Goal: Task Accomplishment & Management: Manage account settings

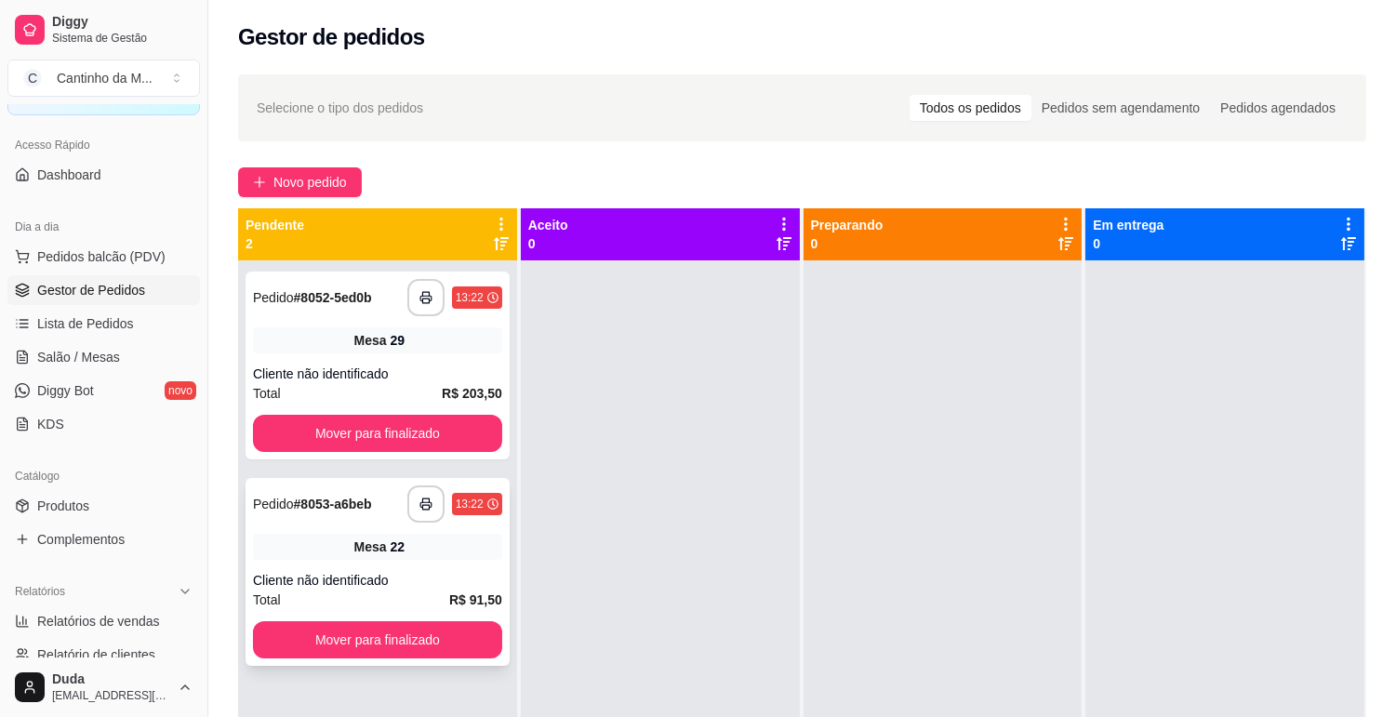
click at [321, 500] on strong "# 8053-a6beb" at bounding box center [333, 504] width 78 height 15
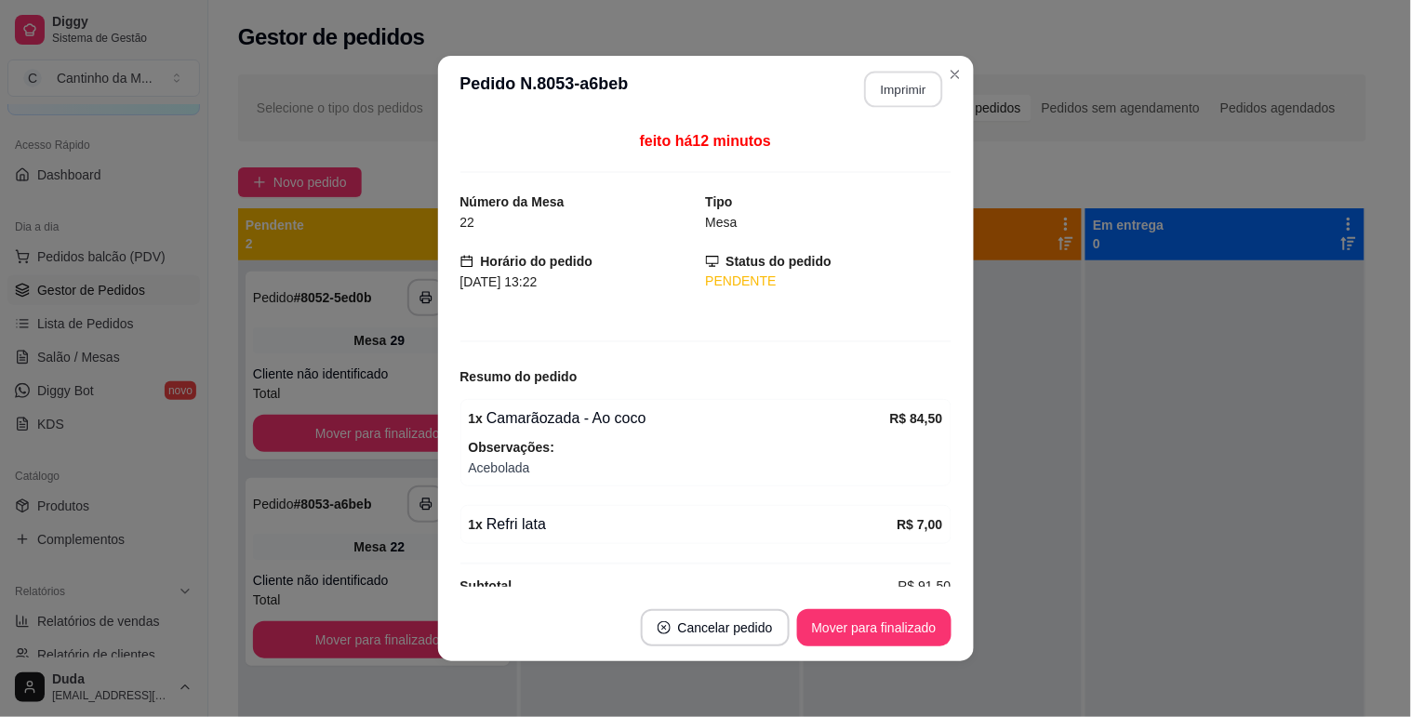
click at [907, 89] on button "Imprimir" at bounding box center [903, 90] width 78 height 36
click at [869, 629] on button "Mover para finalizado" at bounding box center [874, 627] width 154 height 37
click at [869, 629] on div "Mover para finalizado" at bounding box center [861, 627] width 180 height 37
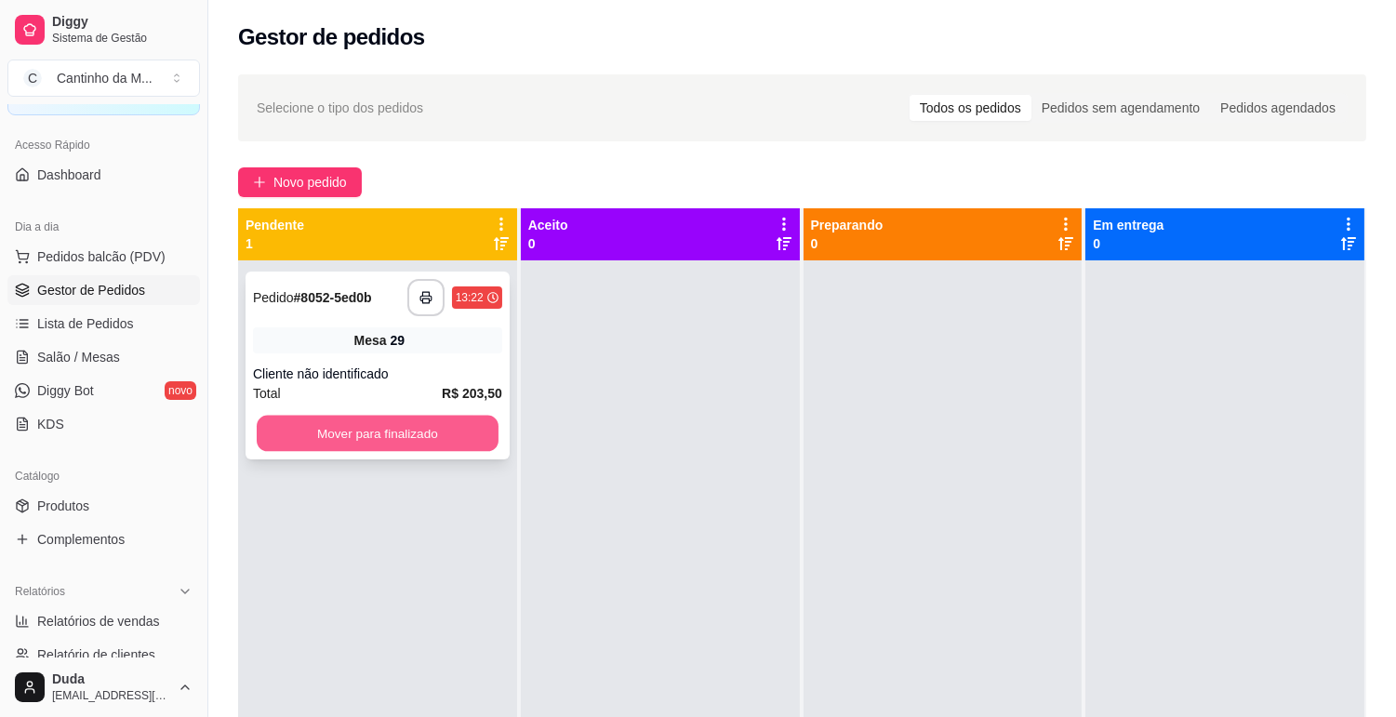
click at [493, 432] on button "Mover para finalizado" at bounding box center [378, 434] width 242 height 36
click at [359, 299] on strong "# 8054-23910" at bounding box center [332, 297] width 77 height 15
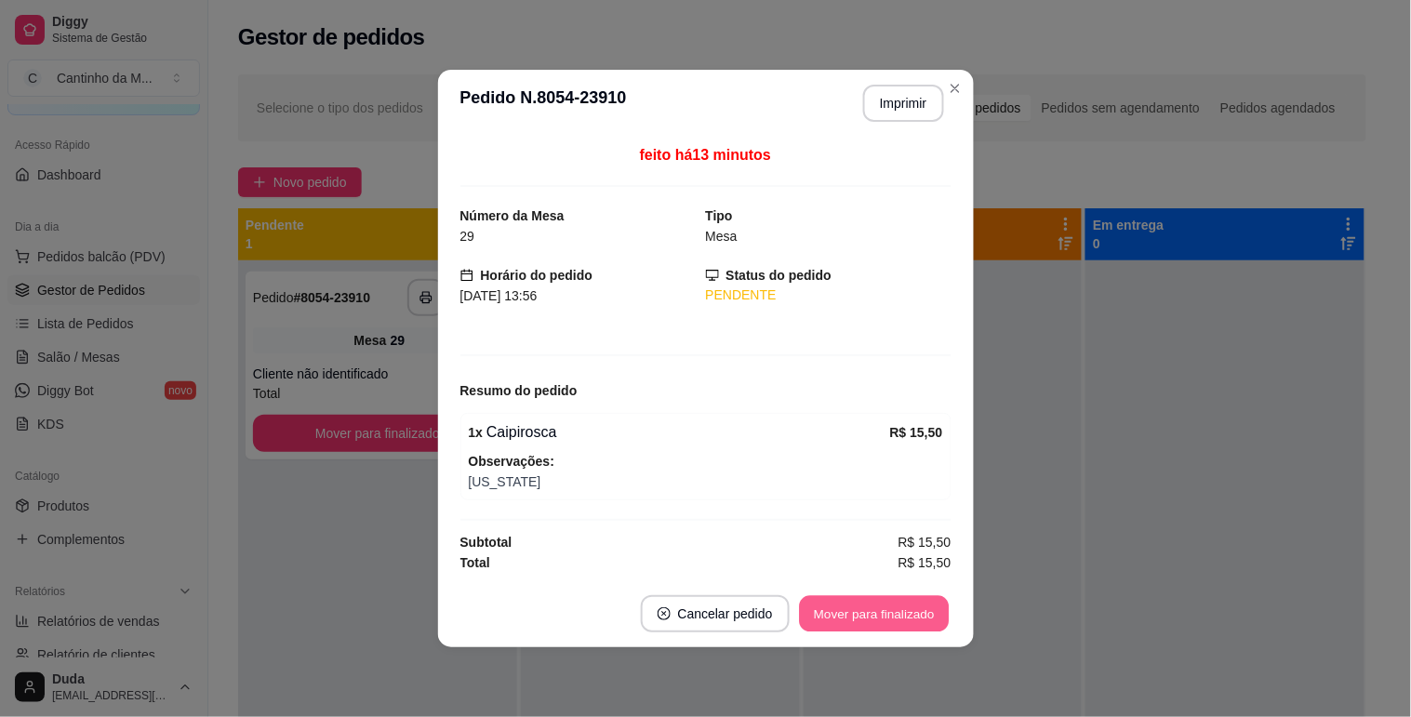
click at [881, 618] on button "Mover para finalizado" at bounding box center [874, 614] width 150 height 36
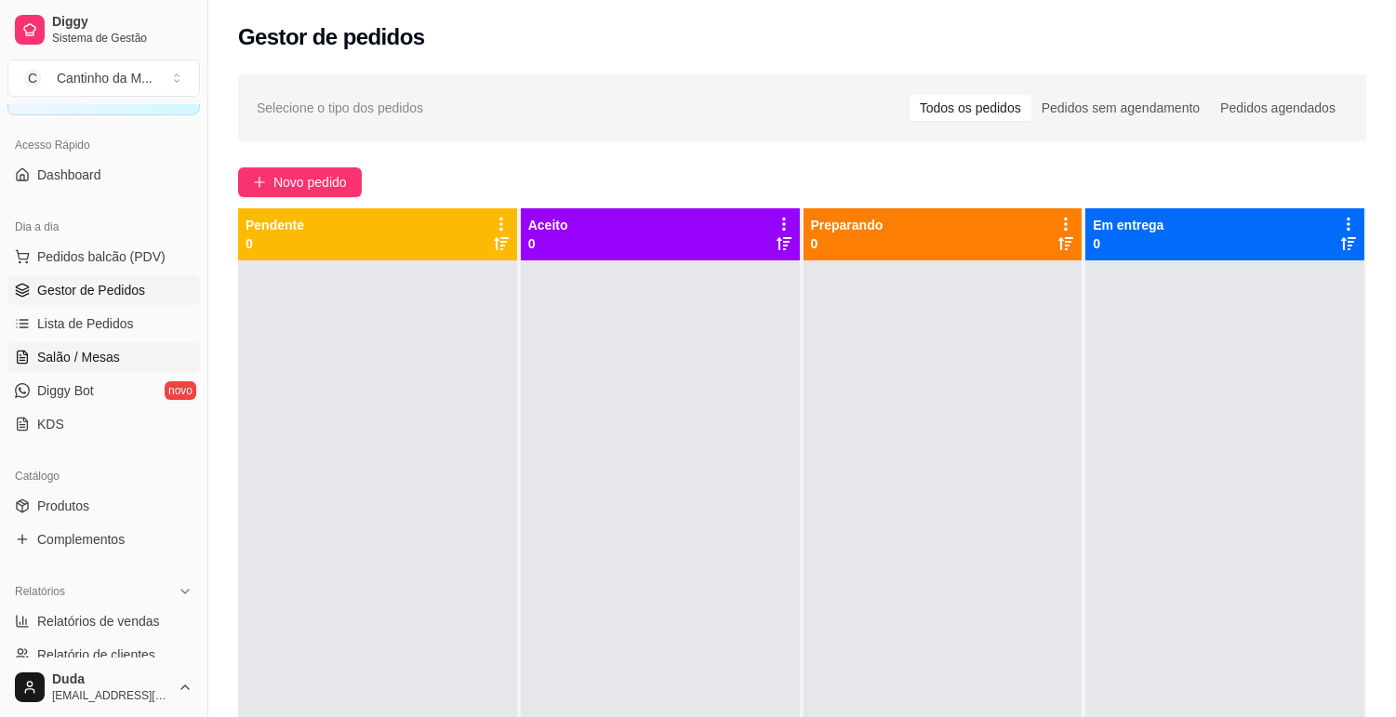
click at [69, 367] on link "Salão / Mesas" at bounding box center [103, 357] width 193 height 30
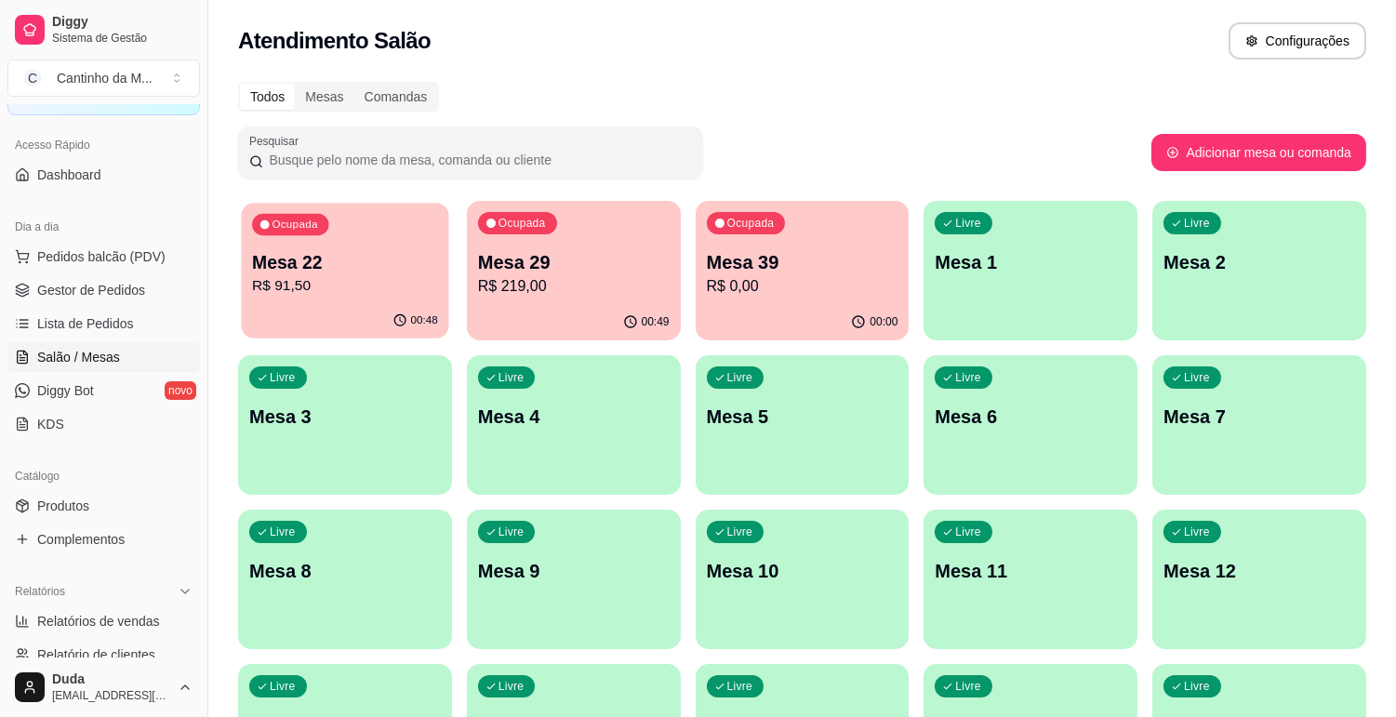
click at [317, 299] on div "Ocupada Mesa 22 R$ 91,50" at bounding box center [344, 253] width 207 height 100
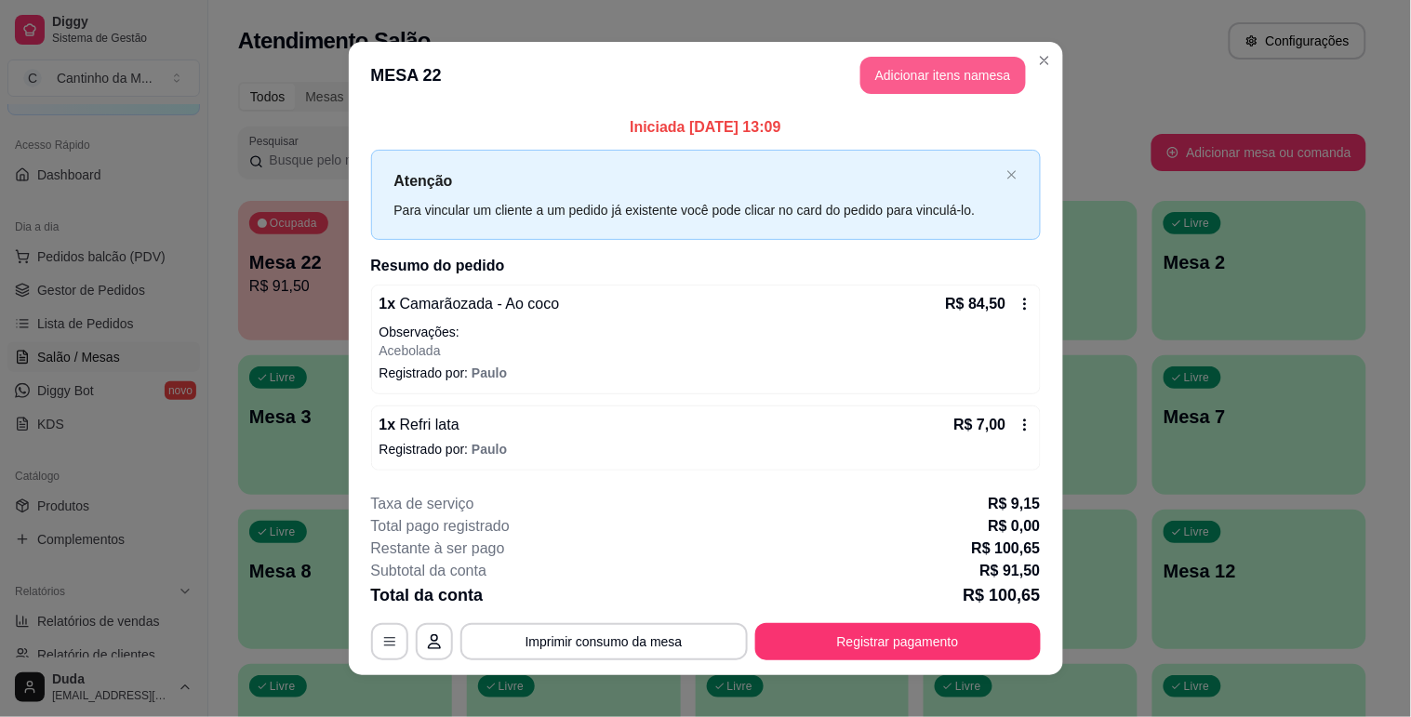
click at [927, 87] on button "Adicionar itens na mesa" at bounding box center [943, 75] width 166 height 37
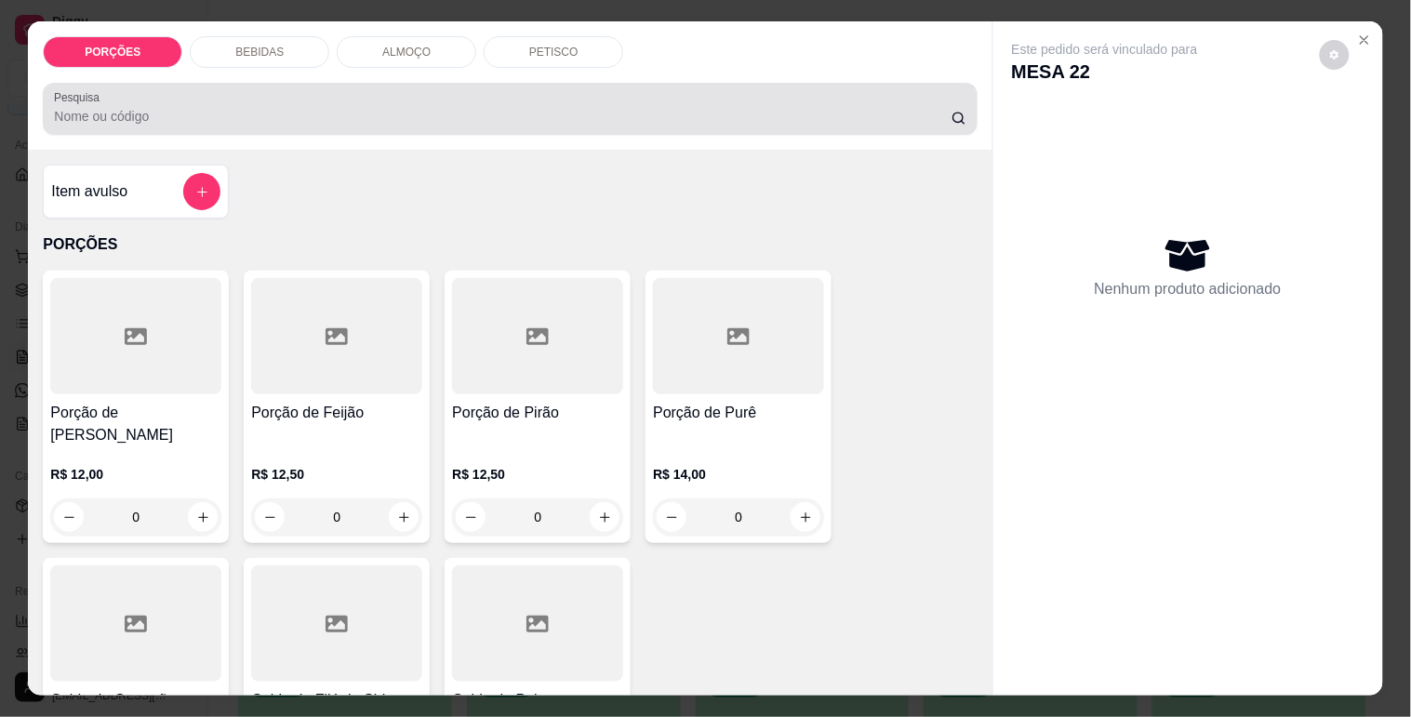
click at [323, 98] on div at bounding box center [510, 108] width 912 height 37
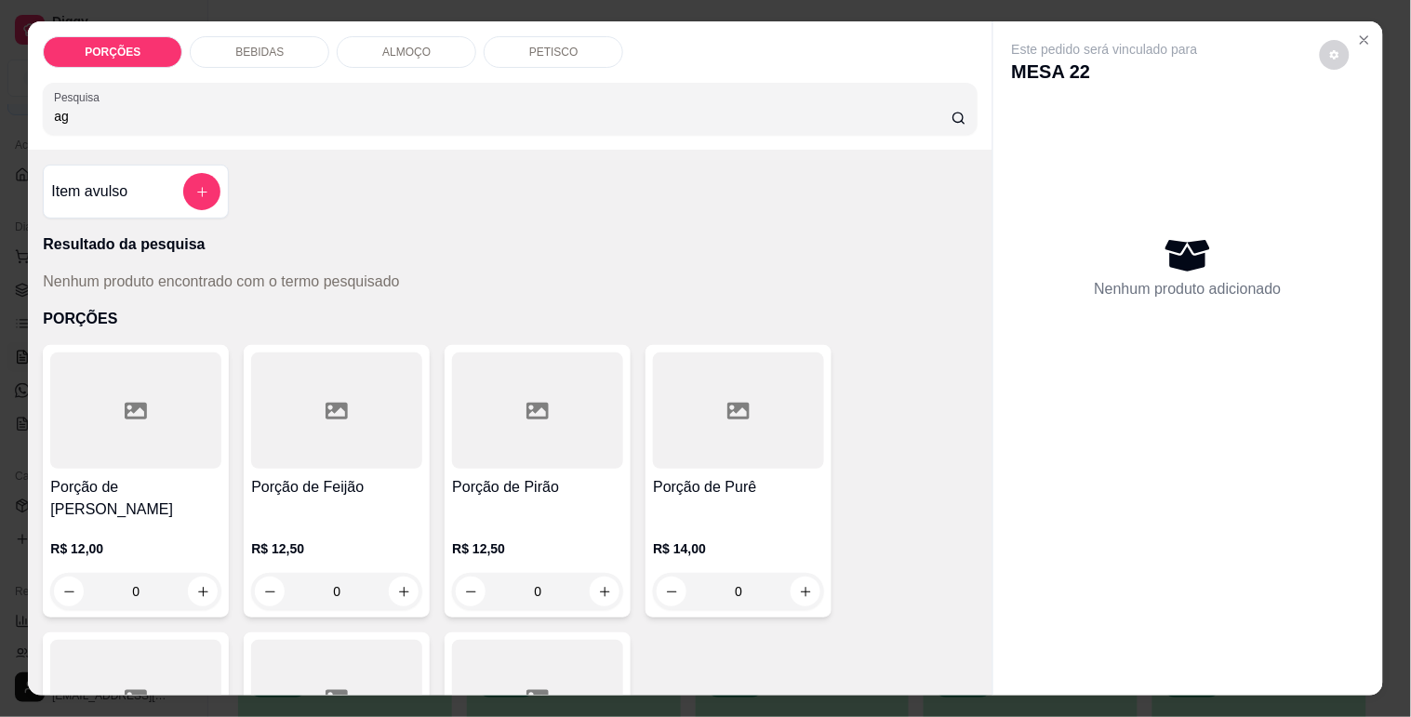
type input "a"
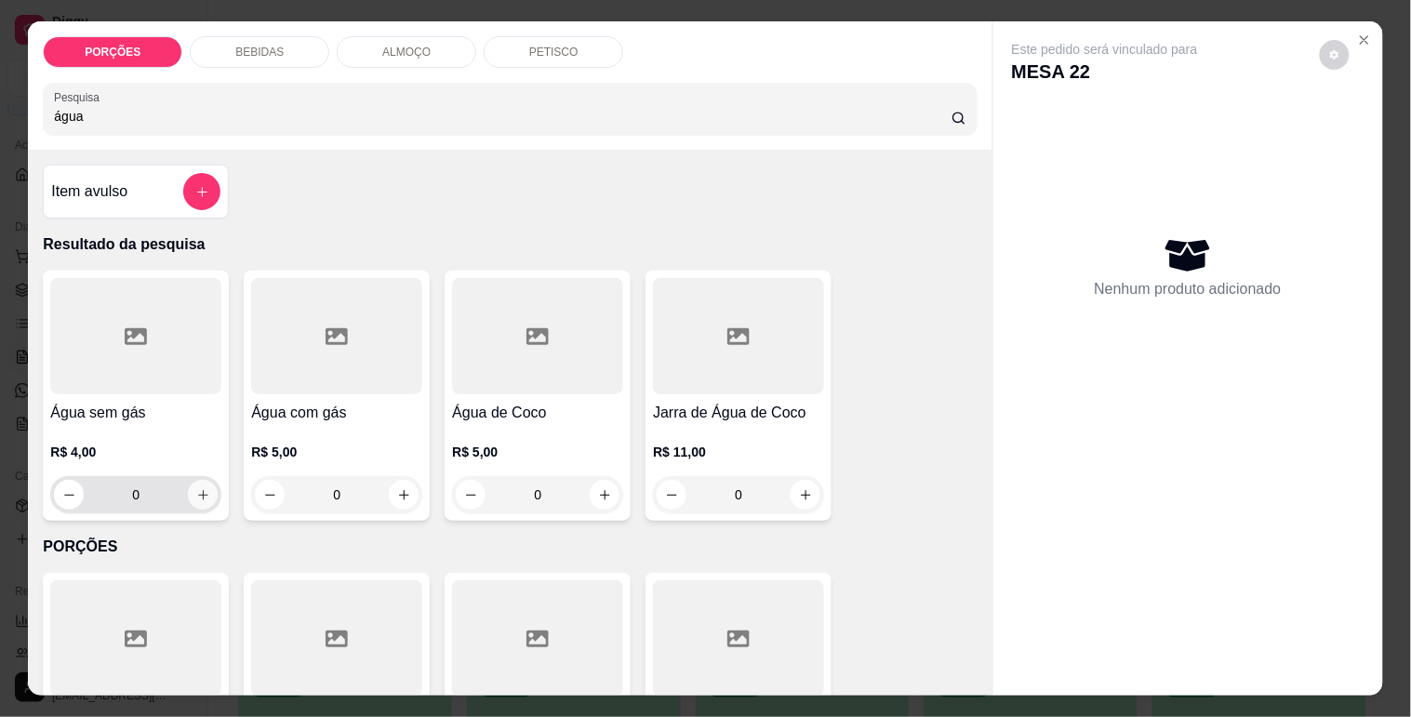
type input "água"
click at [193, 495] on button "increase-product-quantity" at bounding box center [203, 495] width 30 height 30
type input "1"
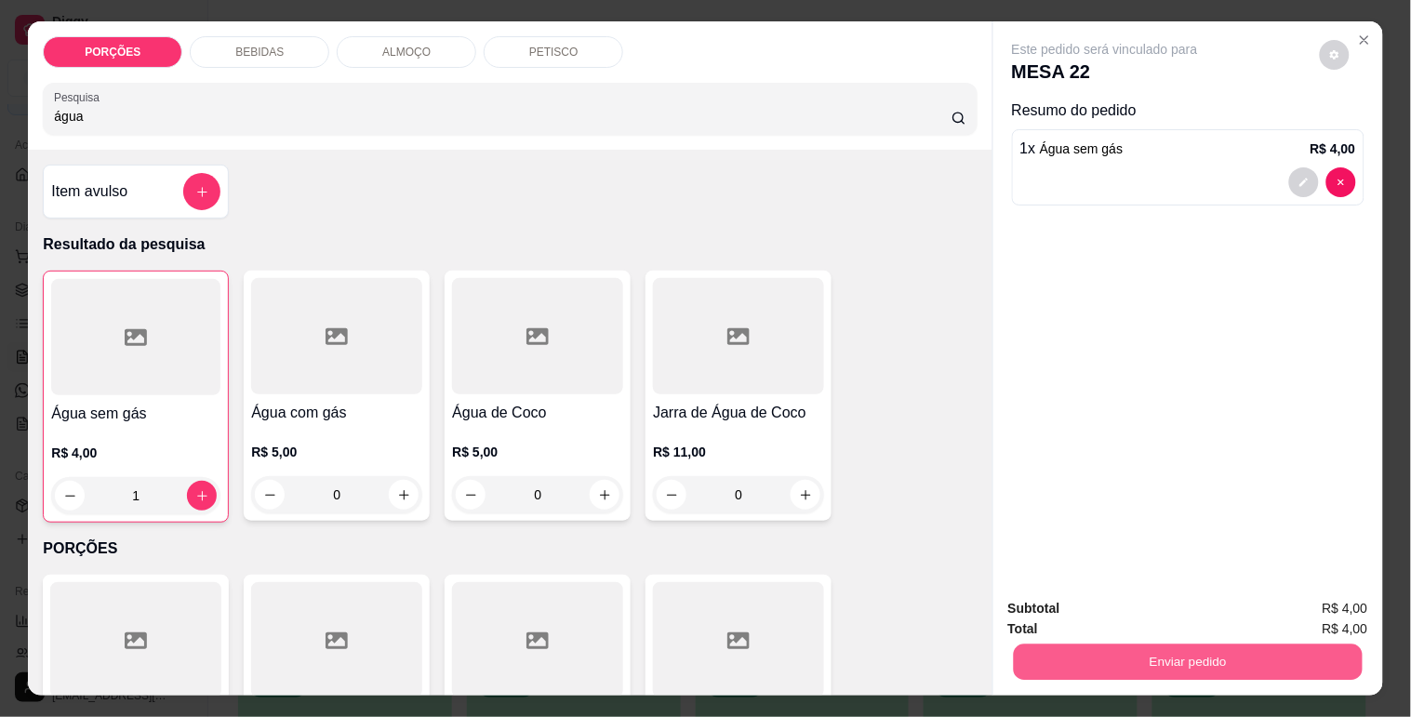
click at [1249, 666] on button "Enviar pedido" at bounding box center [1187, 662] width 349 height 36
click at [1304, 596] on button "Sim, quero registrar" at bounding box center [1303, 609] width 139 height 35
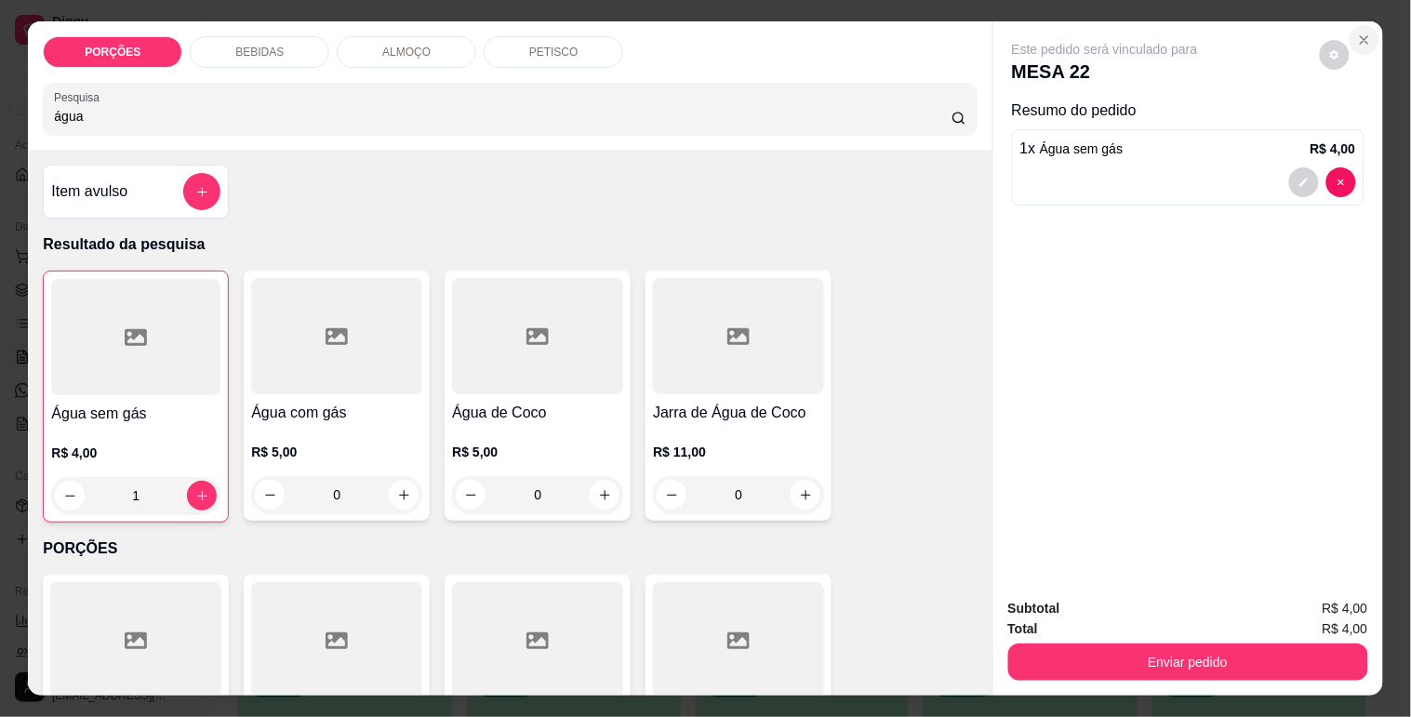
click at [1357, 33] on icon "Close" at bounding box center [1364, 40] width 15 height 15
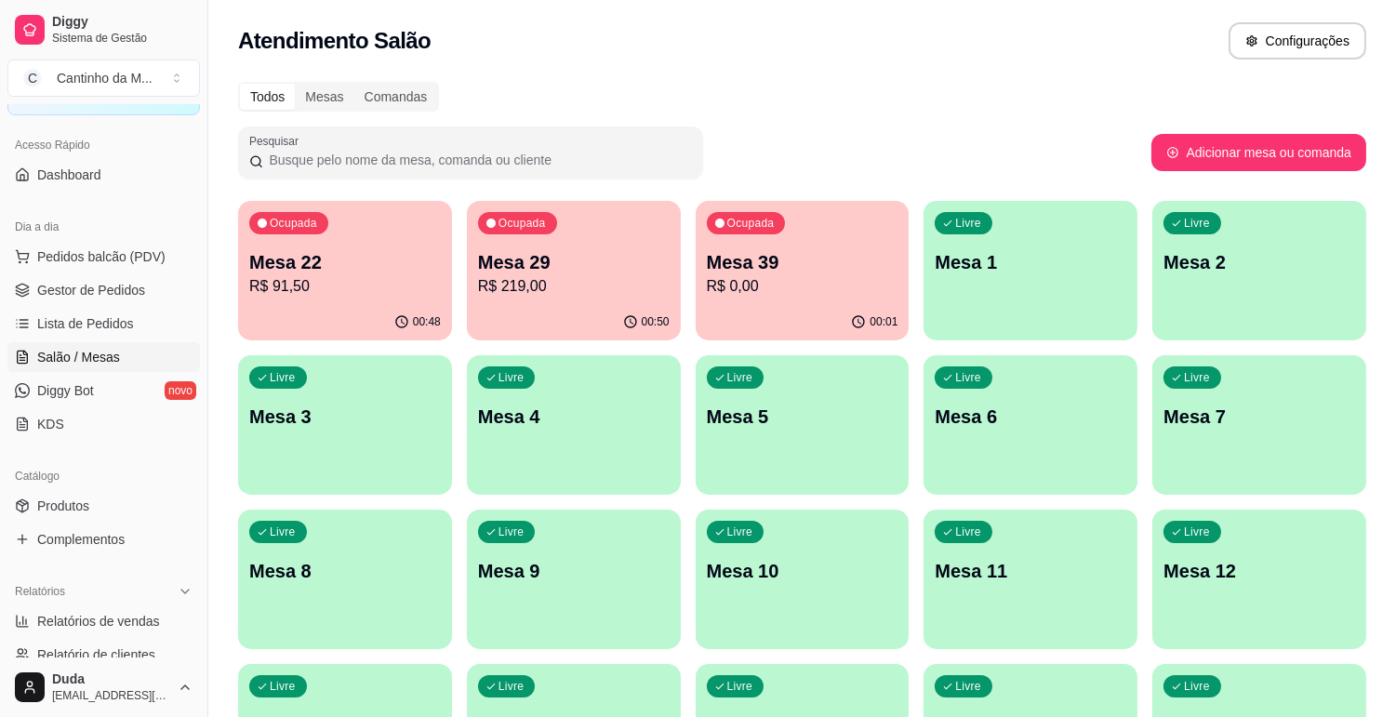
click at [103, 363] on span "Salão / Mesas" at bounding box center [78, 357] width 83 height 19
click at [102, 295] on span "Gestor de Pedidos" at bounding box center [91, 290] width 108 height 19
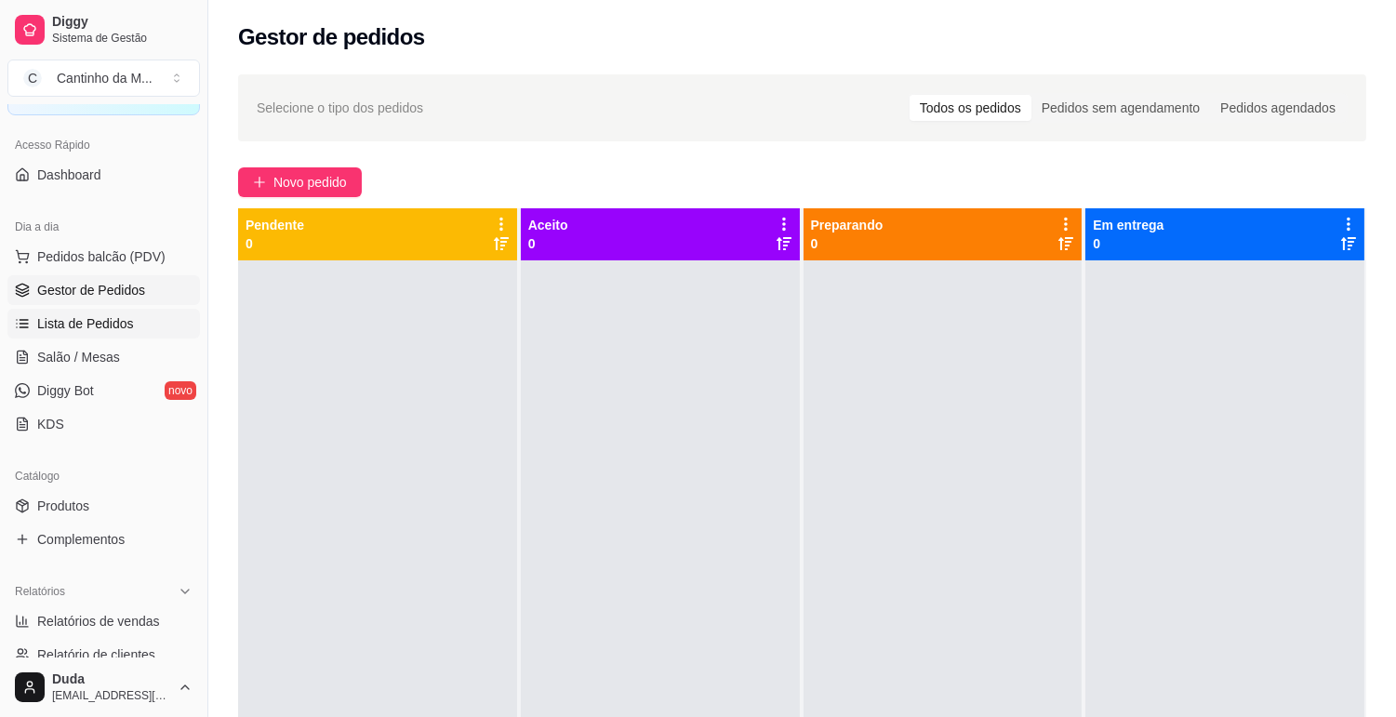
click at [62, 326] on span "Lista de Pedidos" at bounding box center [85, 323] width 97 height 19
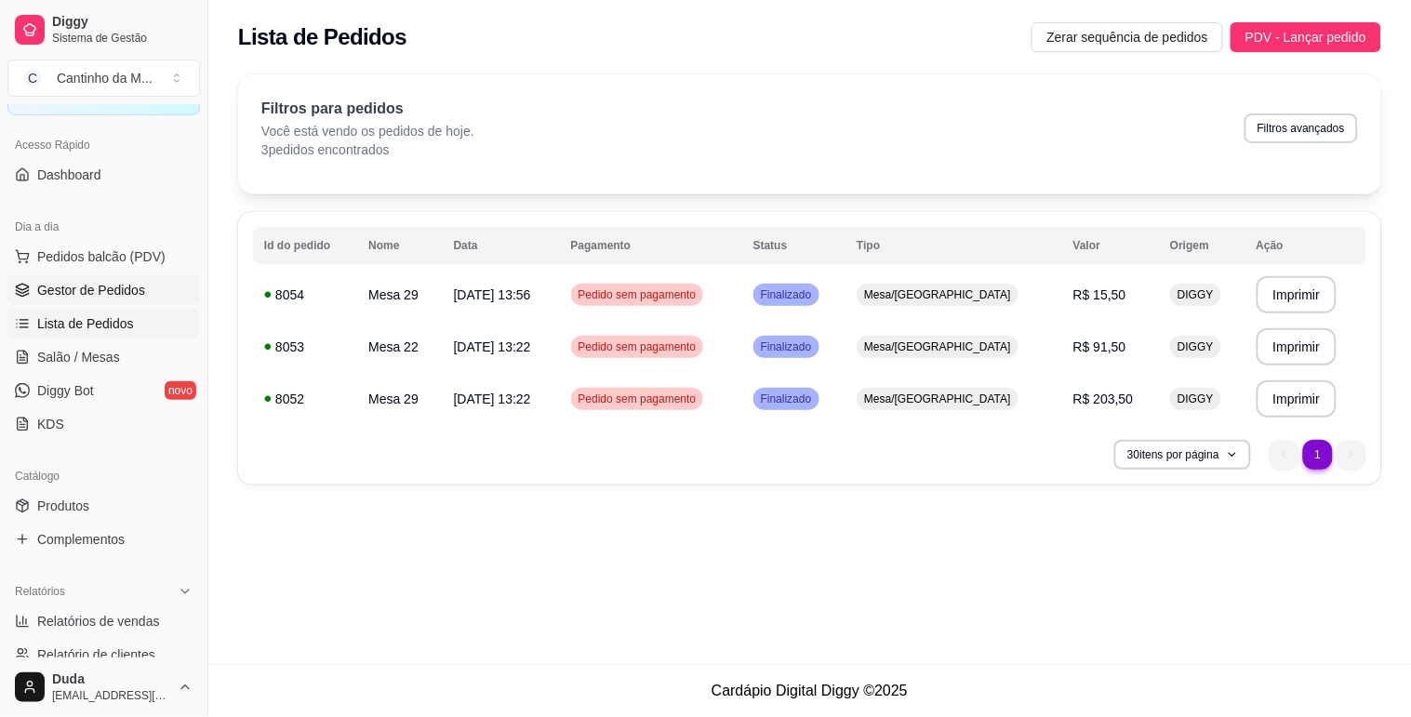
click at [86, 292] on span "Gestor de Pedidos" at bounding box center [91, 290] width 108 height 19
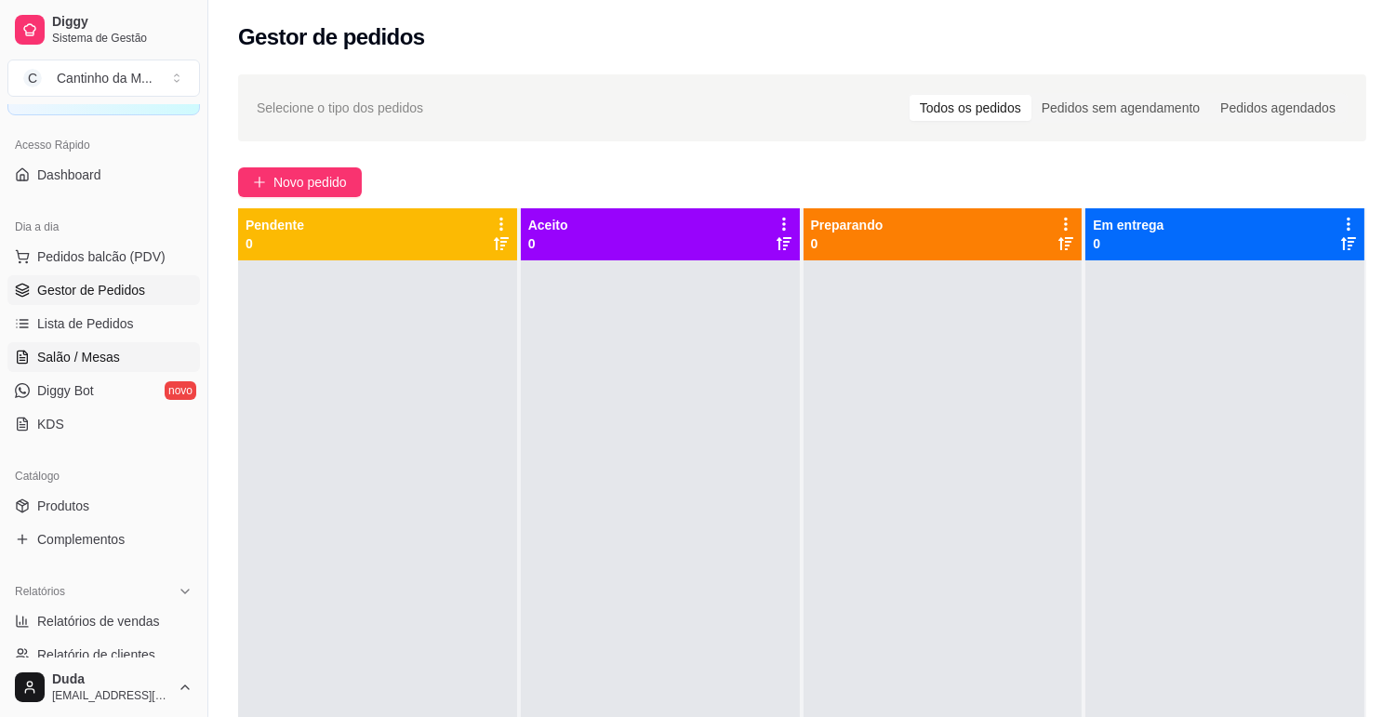
click at [79, 356] on span "Salão / Mesas" at bounding box center [78, 357] width 83 height 19
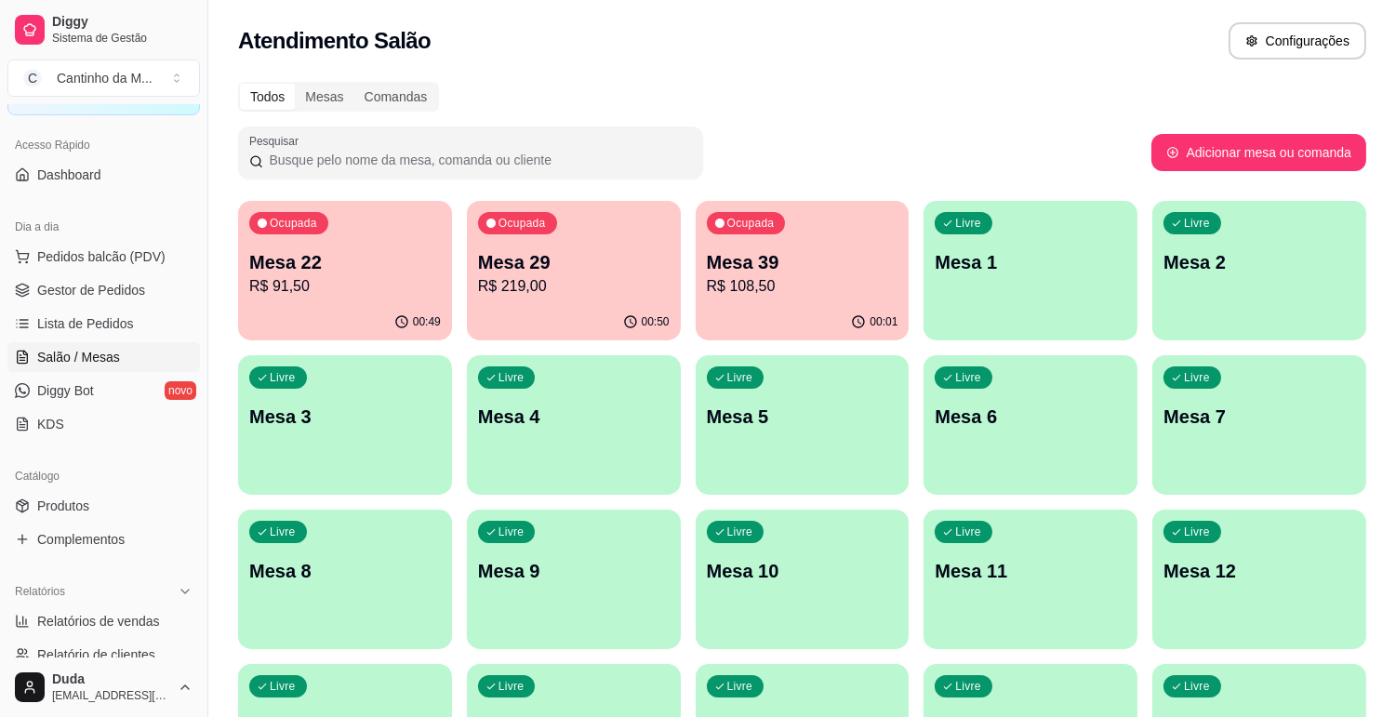
click at [357, 288] on p "R$ 91,50" at bounding box center [345, 286] width 192 height 22
click at [588, 300] on div "Ocupada Mesa 29 R$ 219,00" at bounding box center [573, 253] width 207 height 100
click at [104, 290] on span "Gestor de Pedidos" at bounding box center [91, 290] width 108 height 19
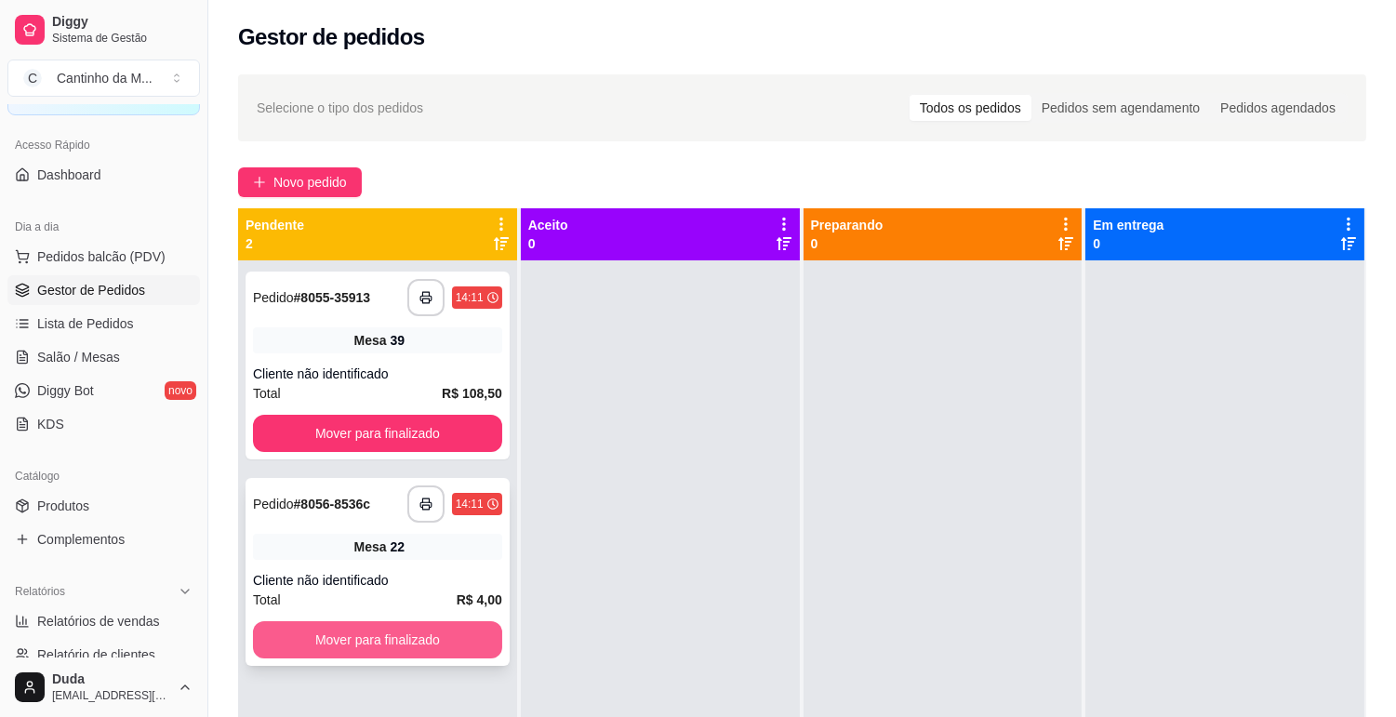
click at [420, 635] on button "Mover para finalizado" at bounding box center [377, 639] width 249 height 37
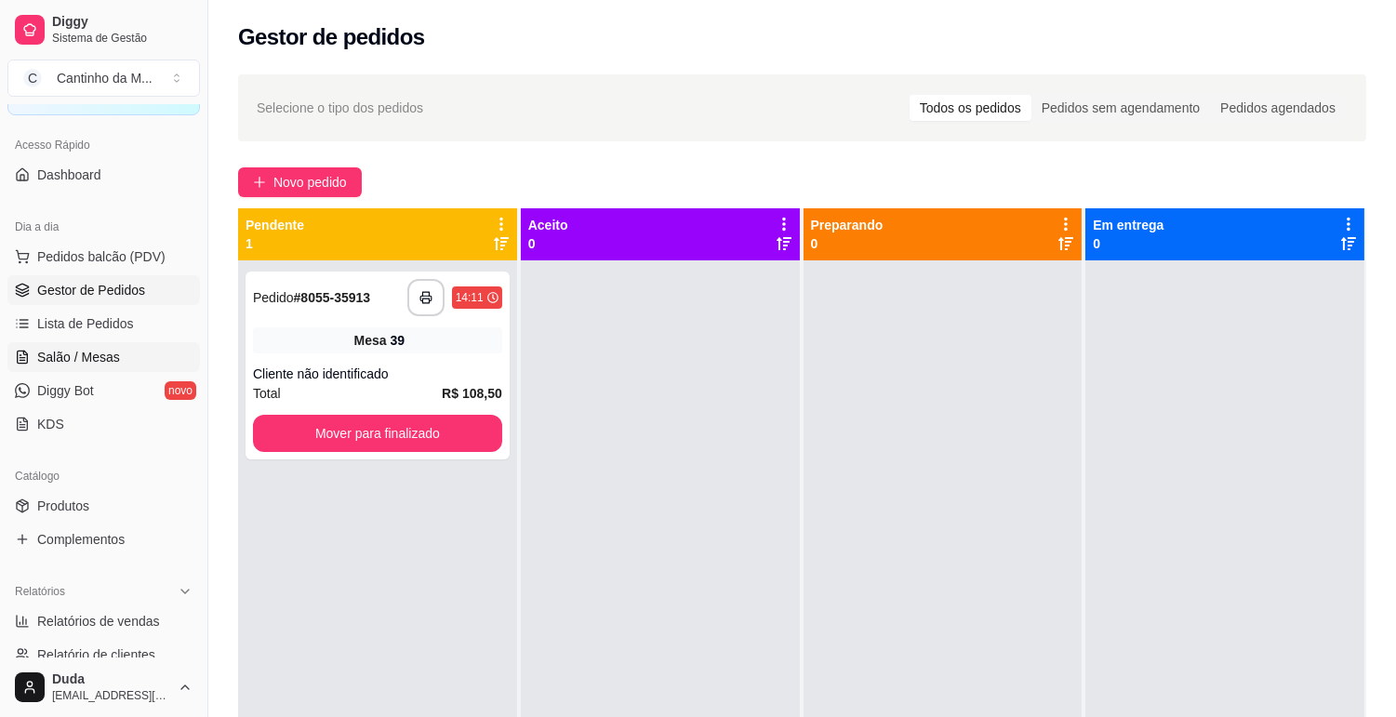
click at [110, 366] on span "Salão / Mesas" at bounding box center [78, 357] width 83 height 19
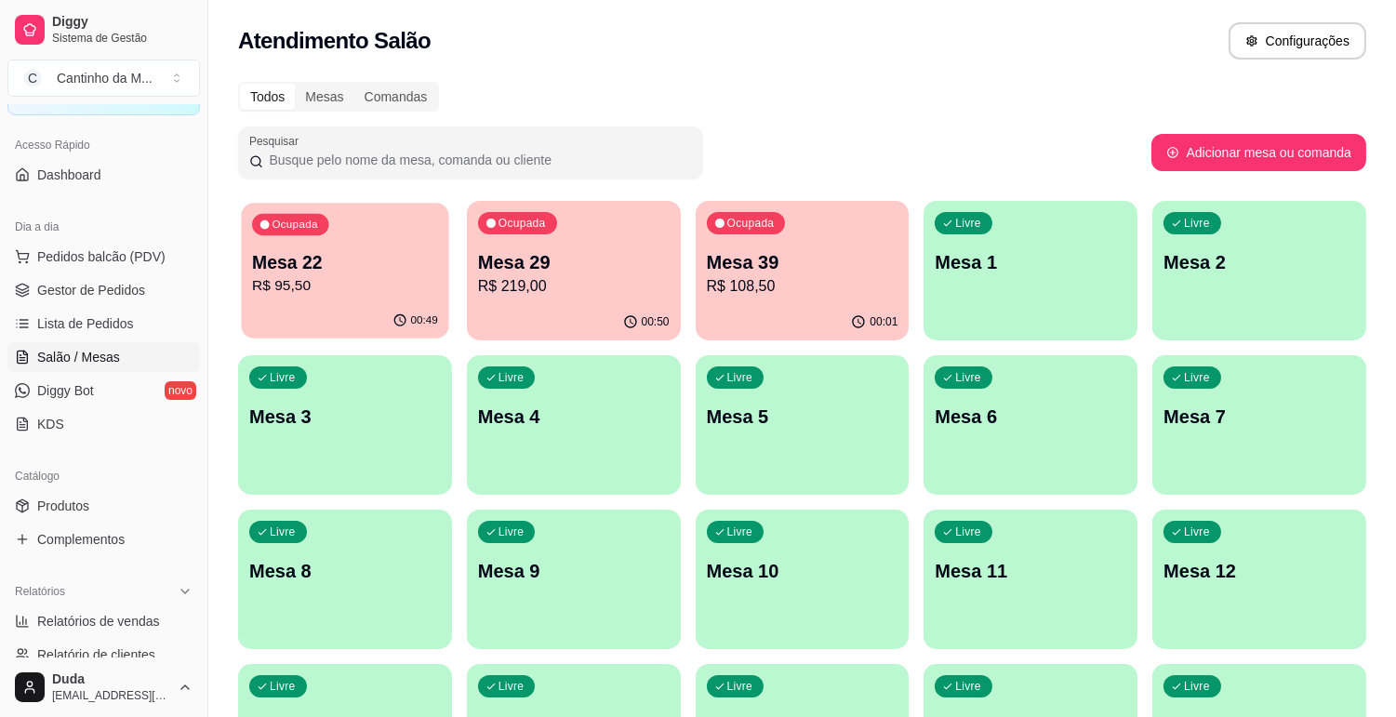
click at [312, 286] on p "R$ 95,50" at bounding box center [345, 285] width 186 height 21
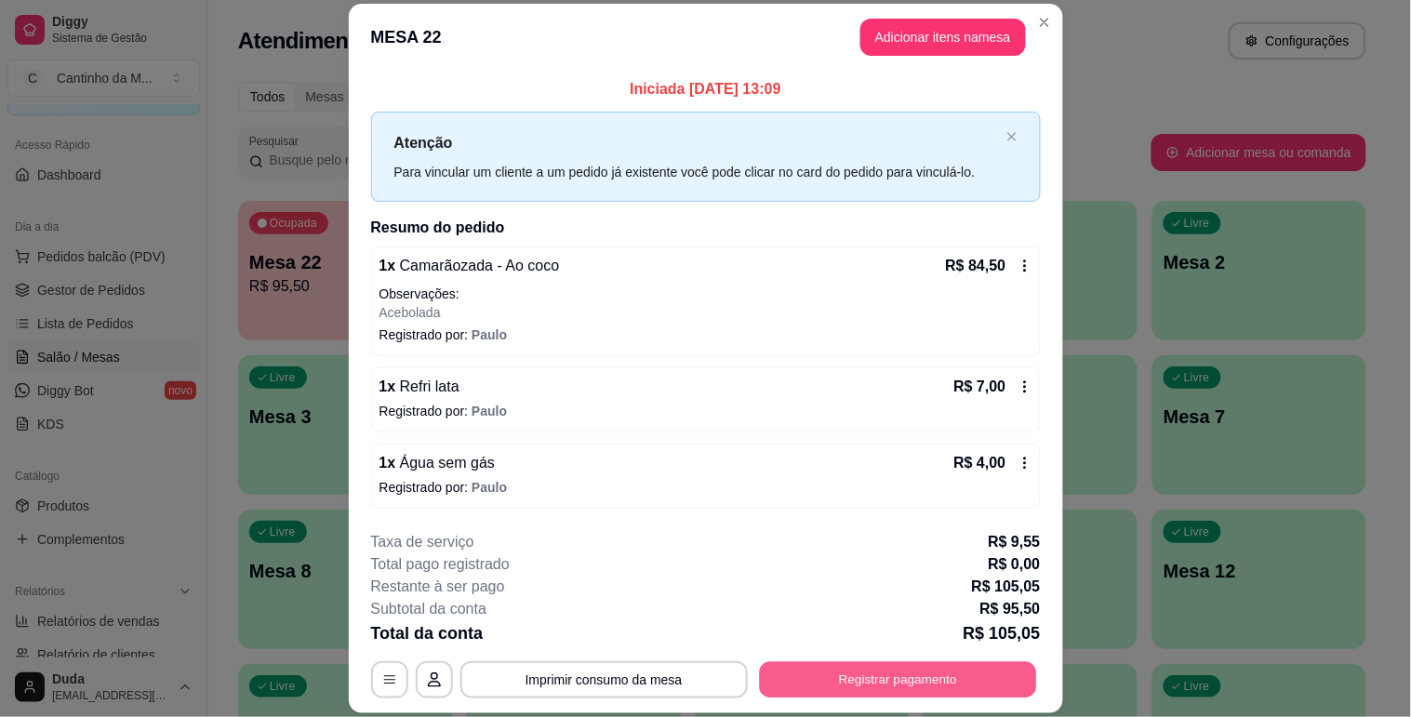
click at [859, 670] on button "Registrar pagamento" at bounding box center [897, 680] width 277 height 36
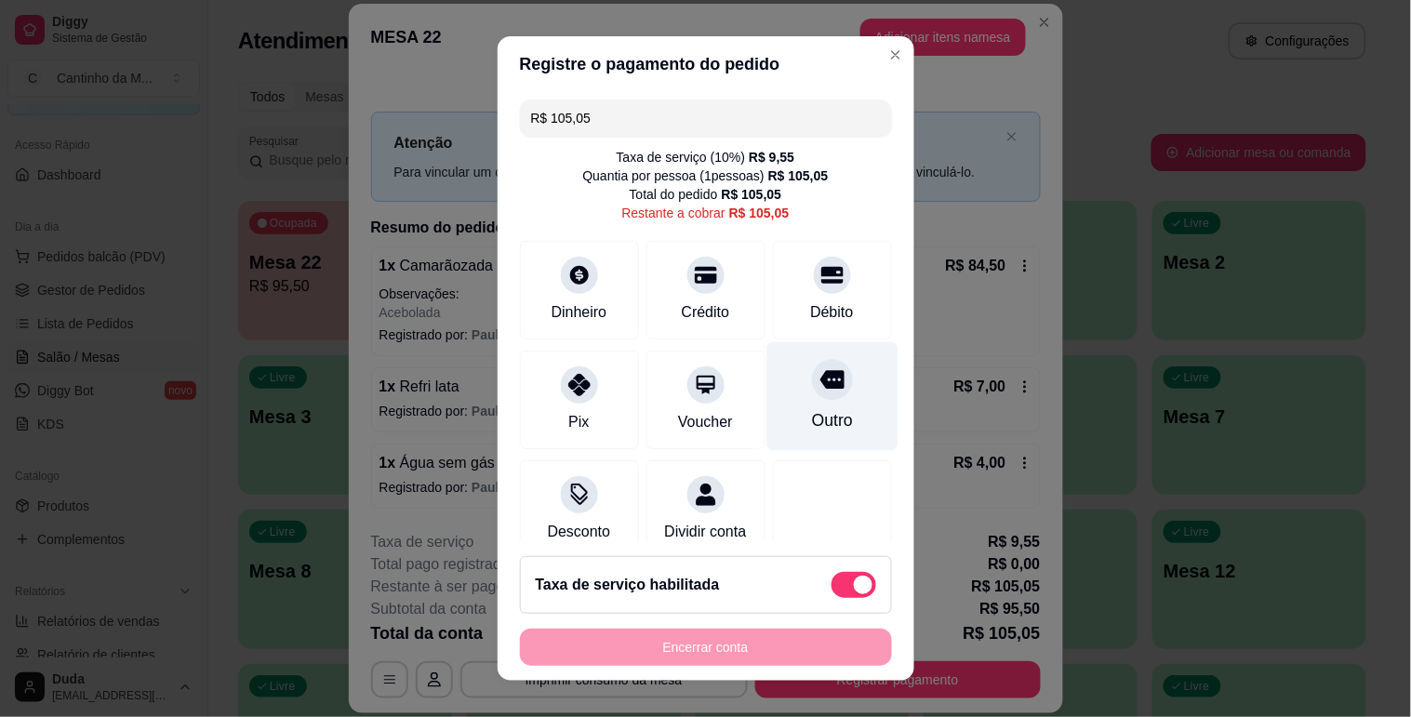
click at [811, 423] on div "Outro" at bounding box center [831, 420] width 41 height 24
type input "R$ 0,00"
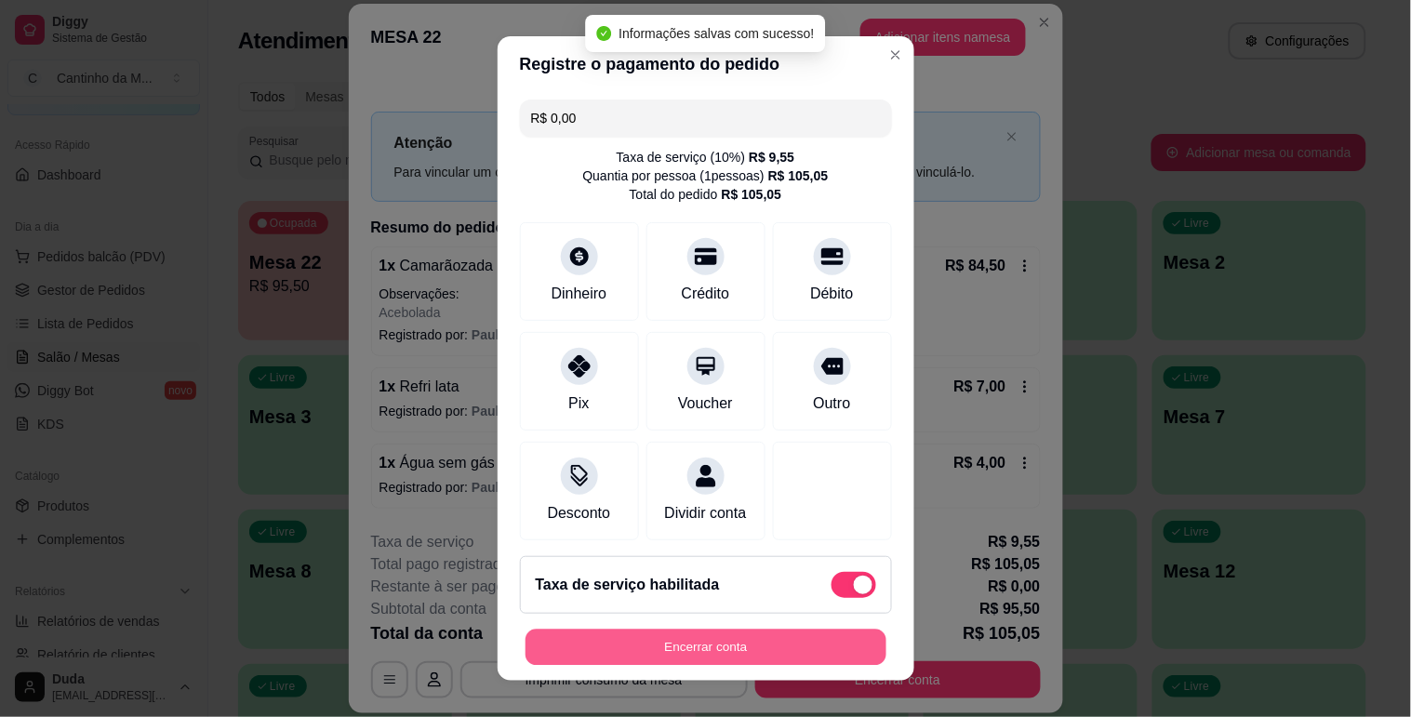
click at [775, 657] on button "Encerrar conta" at bounding box center [706, 648] width 361 height 36
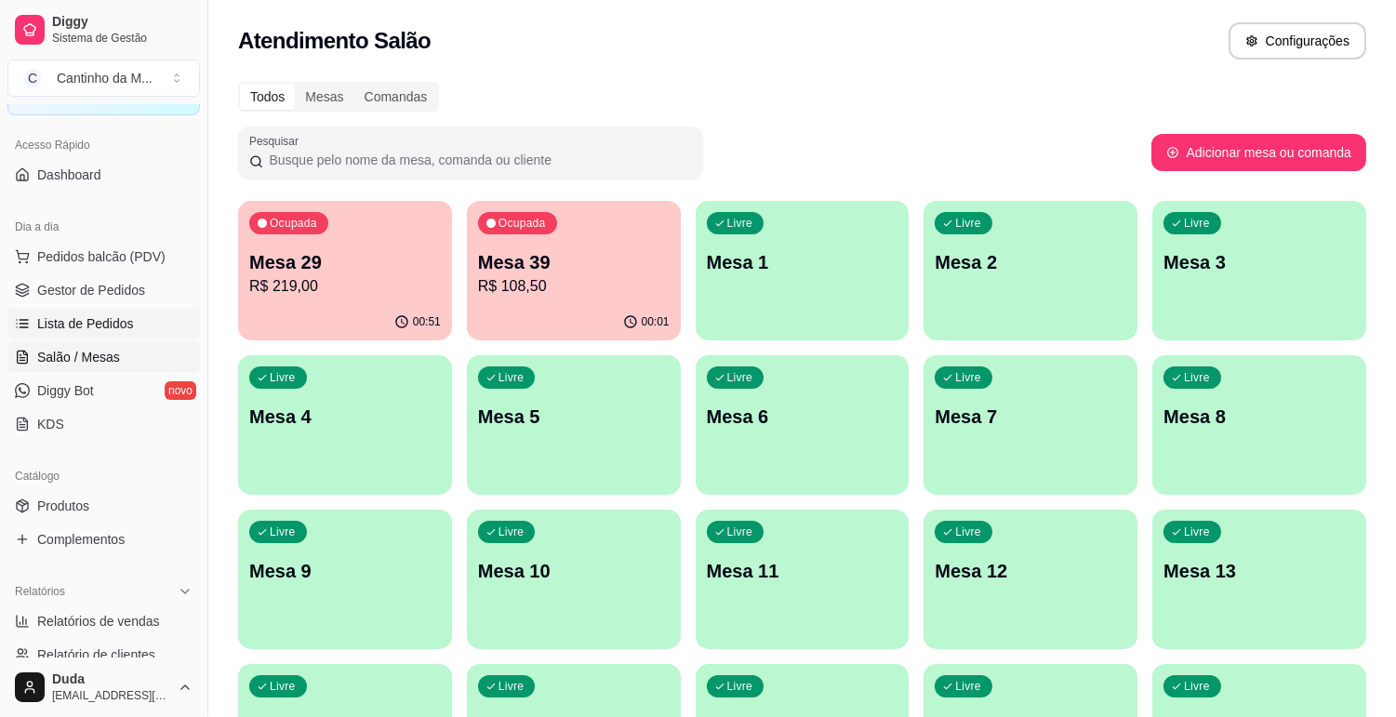
click at [113, 323] on span "Lista de Pedidos" at bounding box center [85, 323] width 97 height 19
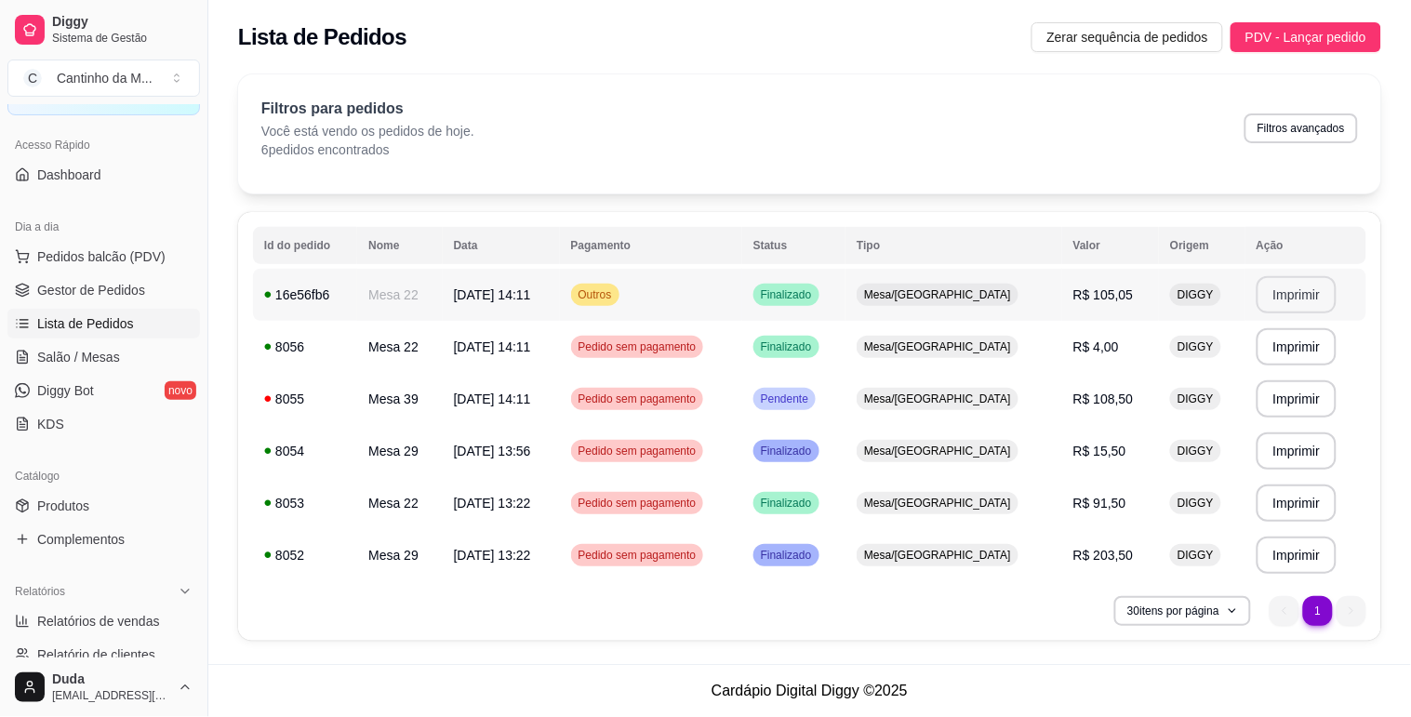
click at [1269, 287] on button "Imprimir" at bounding box center [1297, 294] width 81 height 37
click at [95, 281] on span "Gestor de Pedidos" at bounding box center [91, 290] width 108 height 19
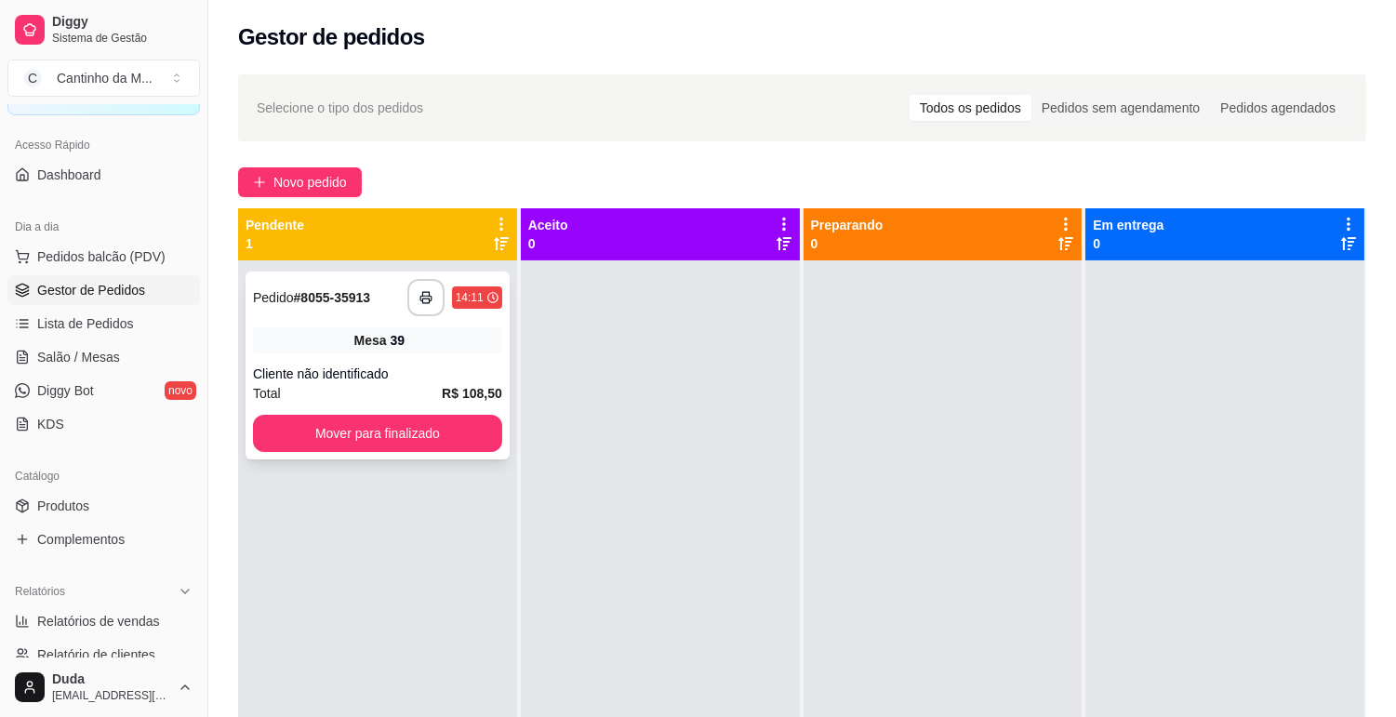
click at [378, 298] on div "**********" at bounding box center [377, 297] width 249 height 37
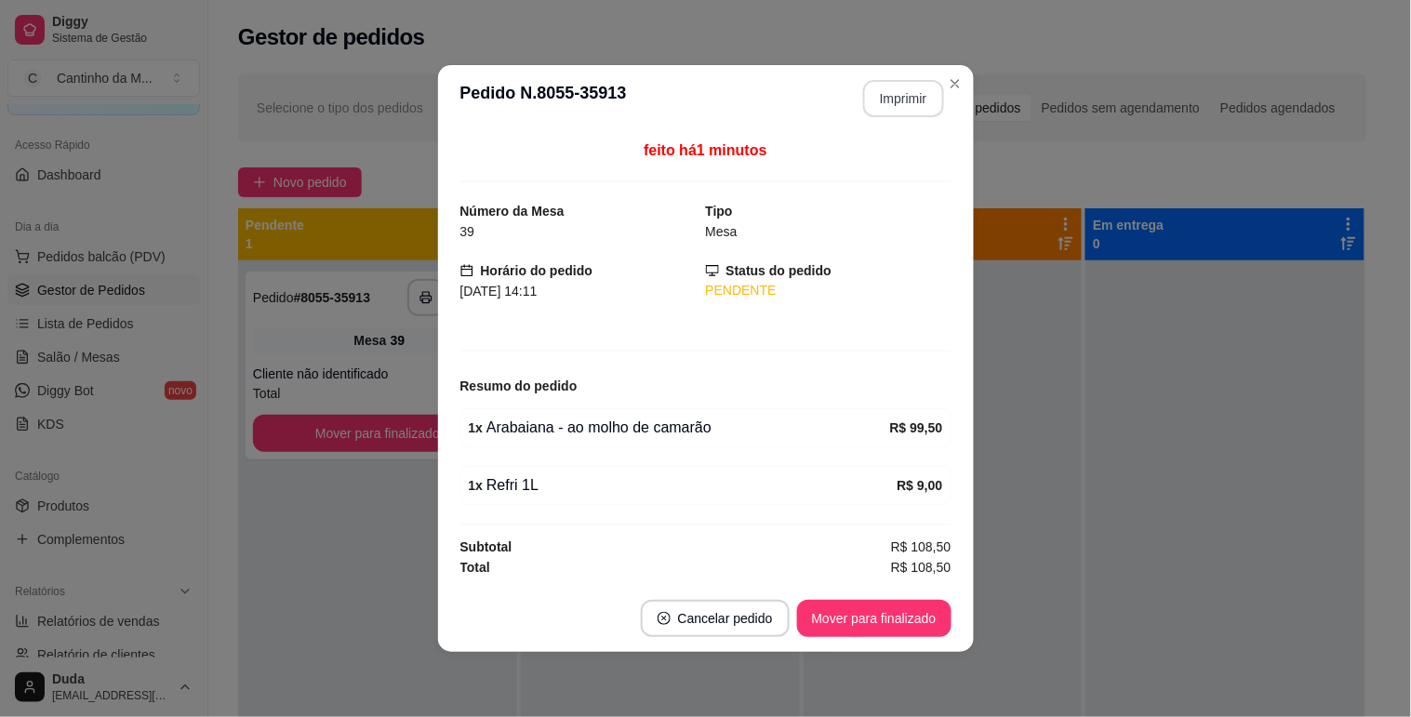
click at [924, 106] on button "Imprimir" at bounding box center [903, 98] width 81 height 37
click at [856, 620] on button "Mover para finalizado" at bounding box center [874, 618] width 154 height 37
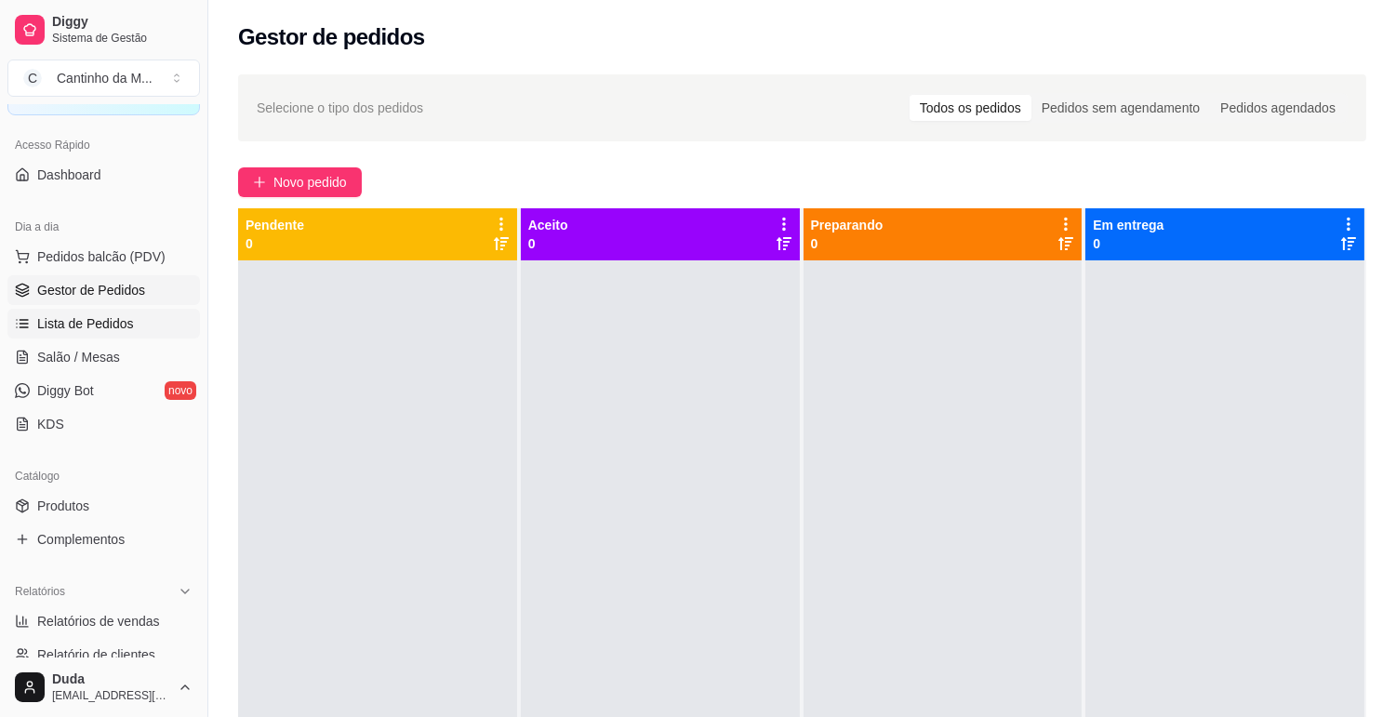
click at [63, 316] on span "Lista de Pedidos" at bounding box center [85, 323] width 97 height 19
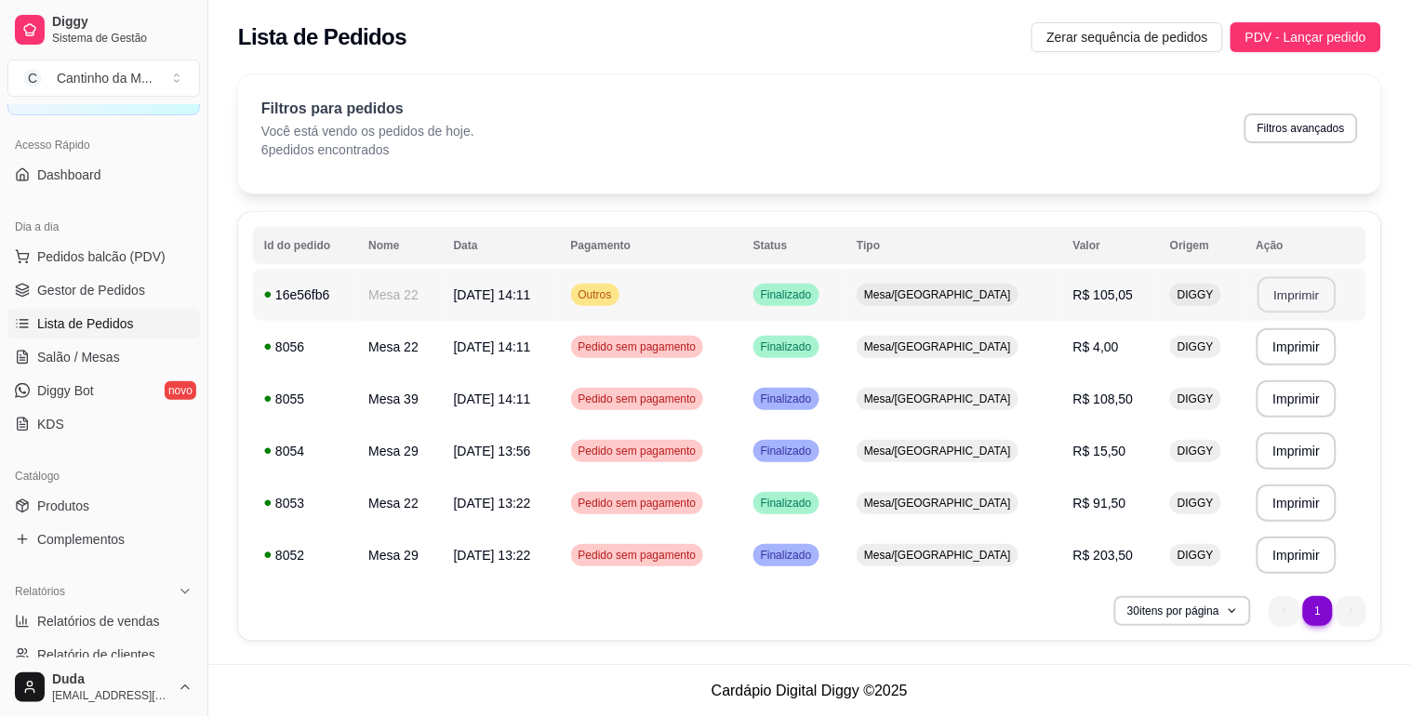
click at [1297, 294] on button "Imprimir" at bounding box center [1297, 295] width 78 height 36
click at [52, 291] on span "Gestor de Pedidos" at bounding box center [91, 290] width 108 height 19
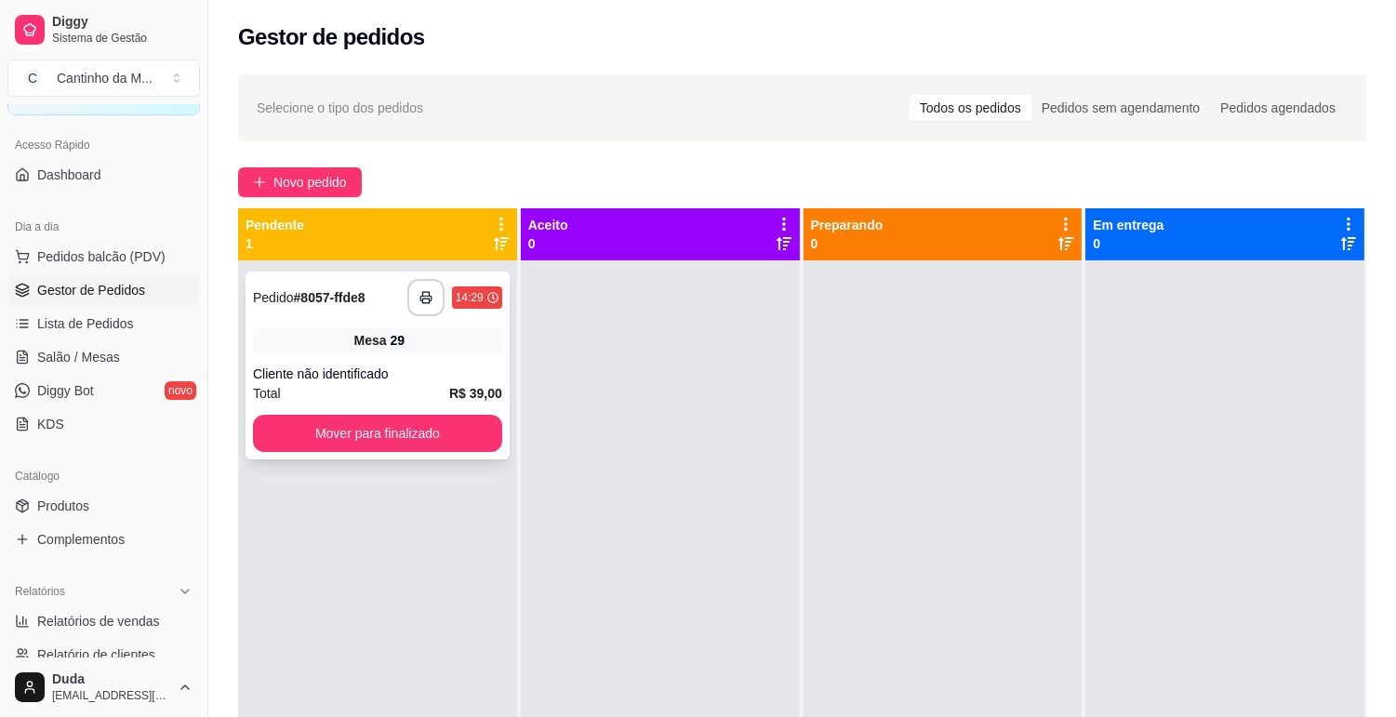
click at [356, 383] on div "Total R$ 39,00" at bounding box center [377, 393] width 249 height 20
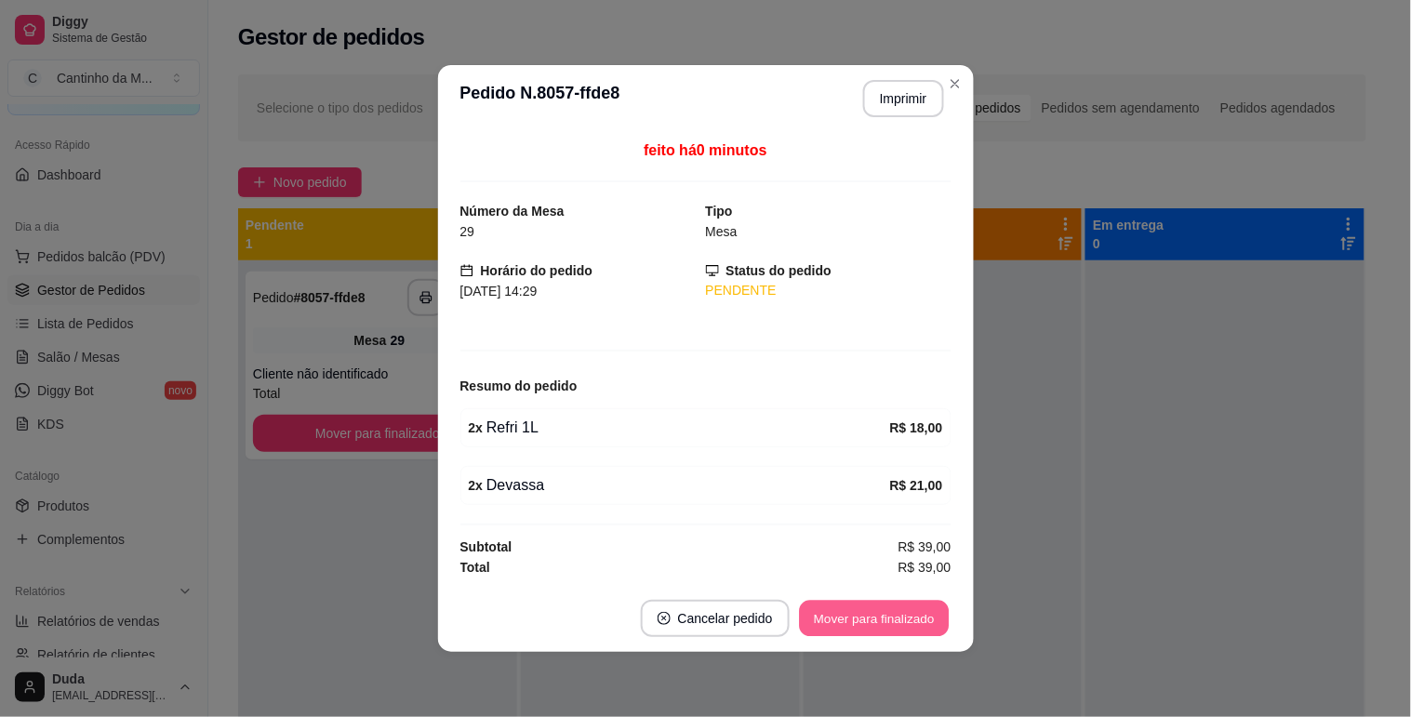
click at [870, 616] on button "Mover para finalizado" at bounding box center [874, 619] width 150 height 36
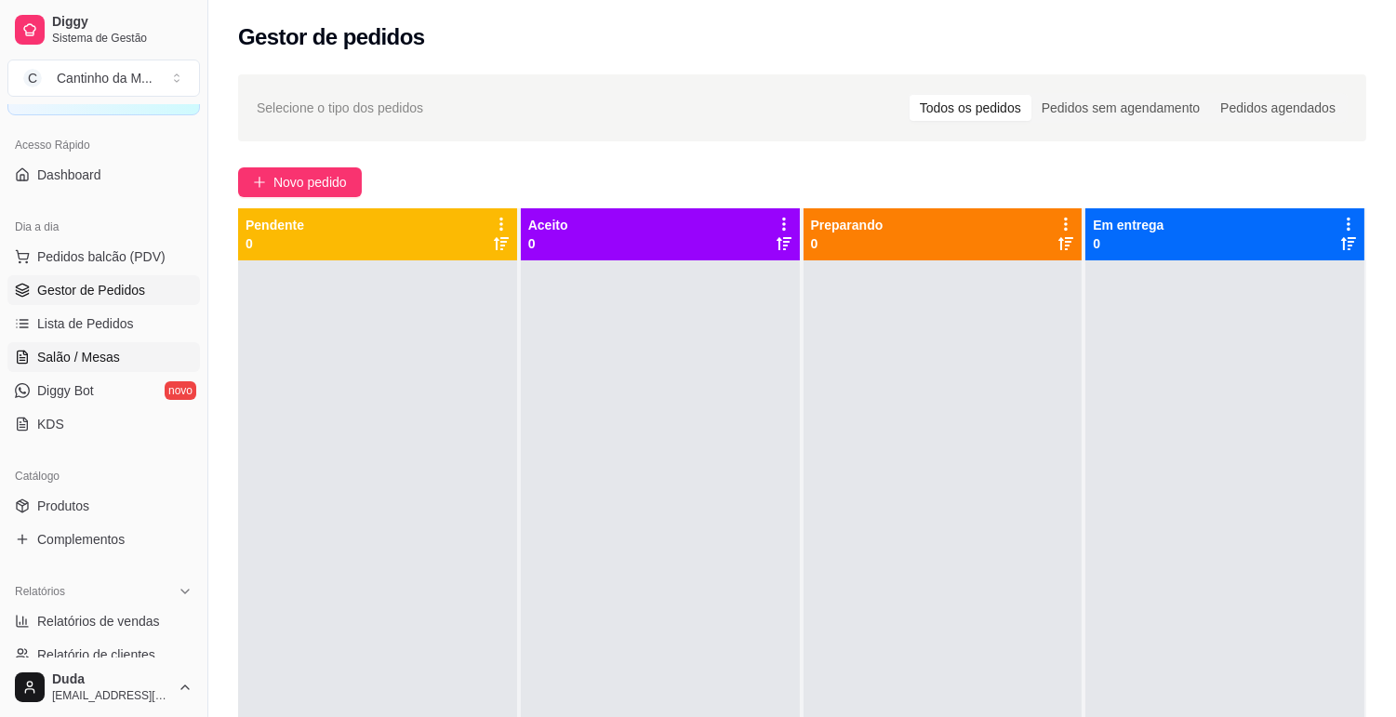
click at [104, 350] on span "Salão / Mesas" at bounding box center [78, 357] width 83 height 19
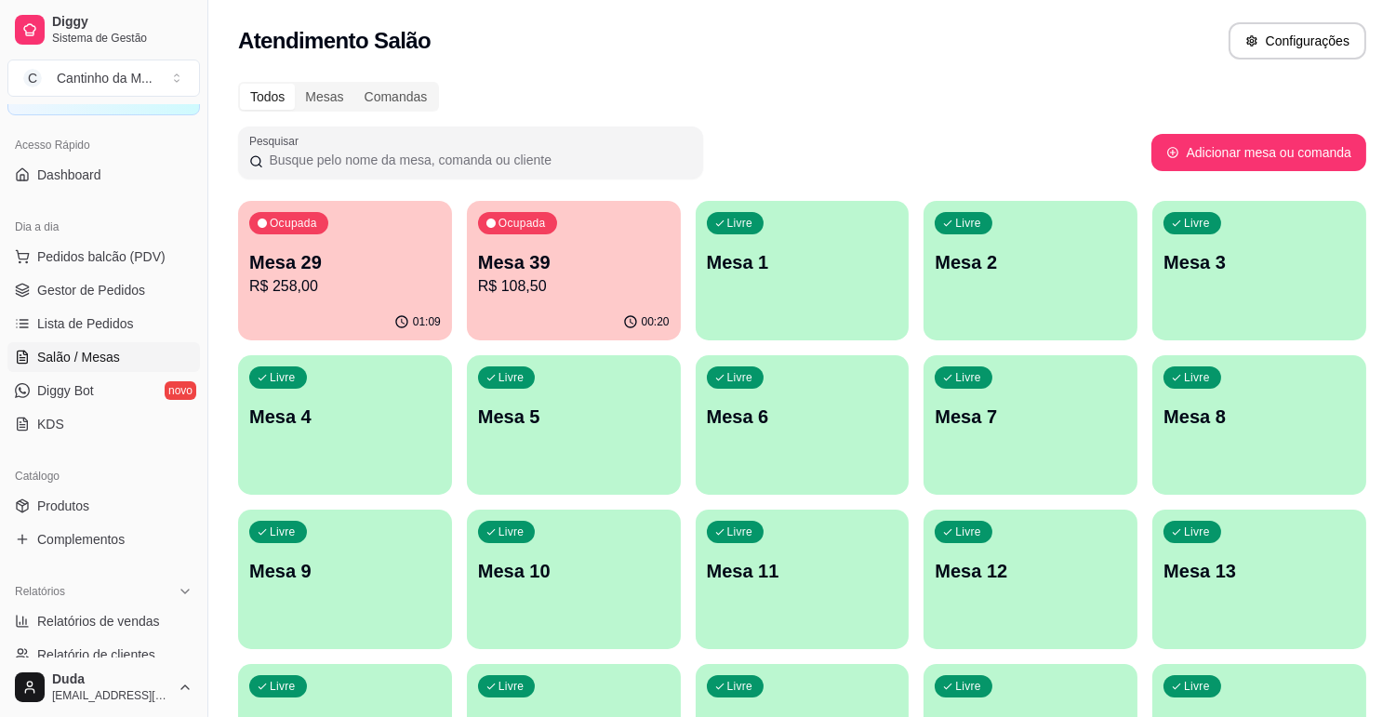
click at [324, 277] on p "R$ 258,00" at bounding box center [345, 286] width 192 height 22
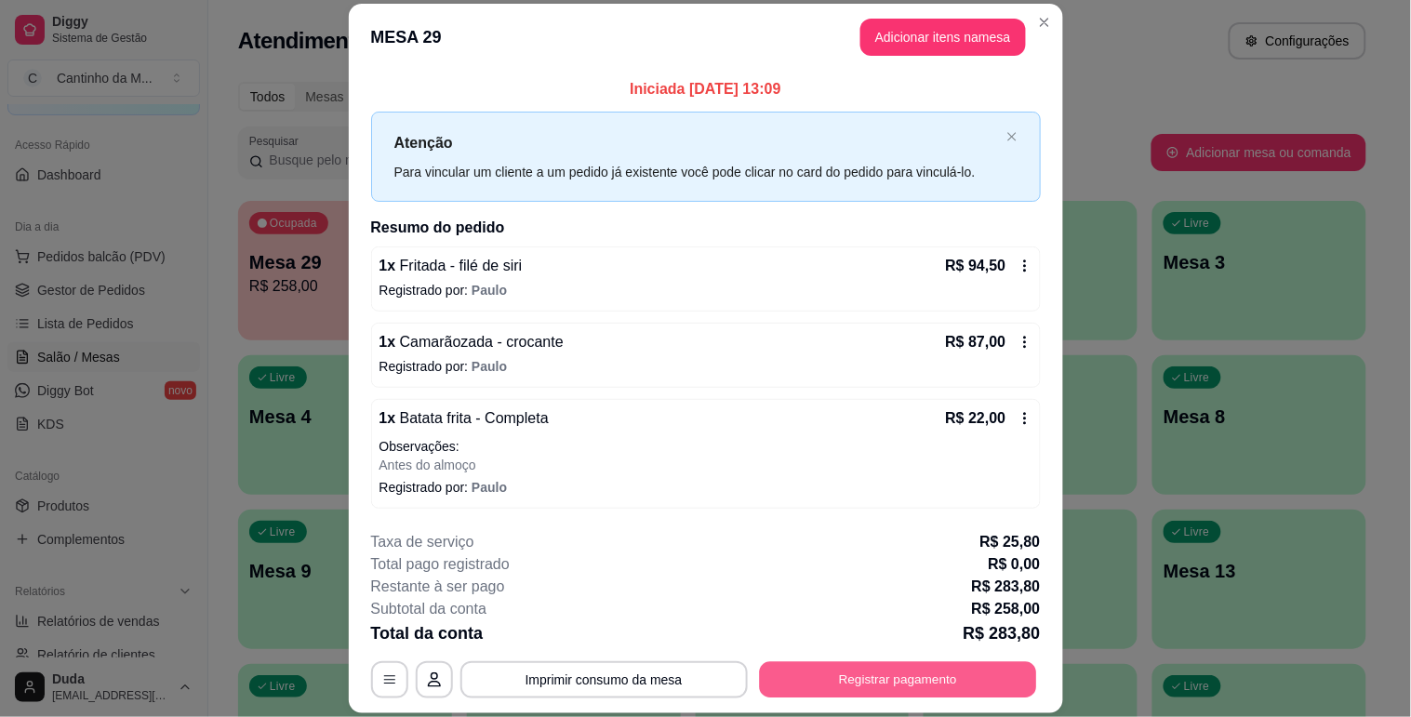
click at [840, 675] on button "Registrar pagamento" at bounding box center [897, 680] width 277 height 36
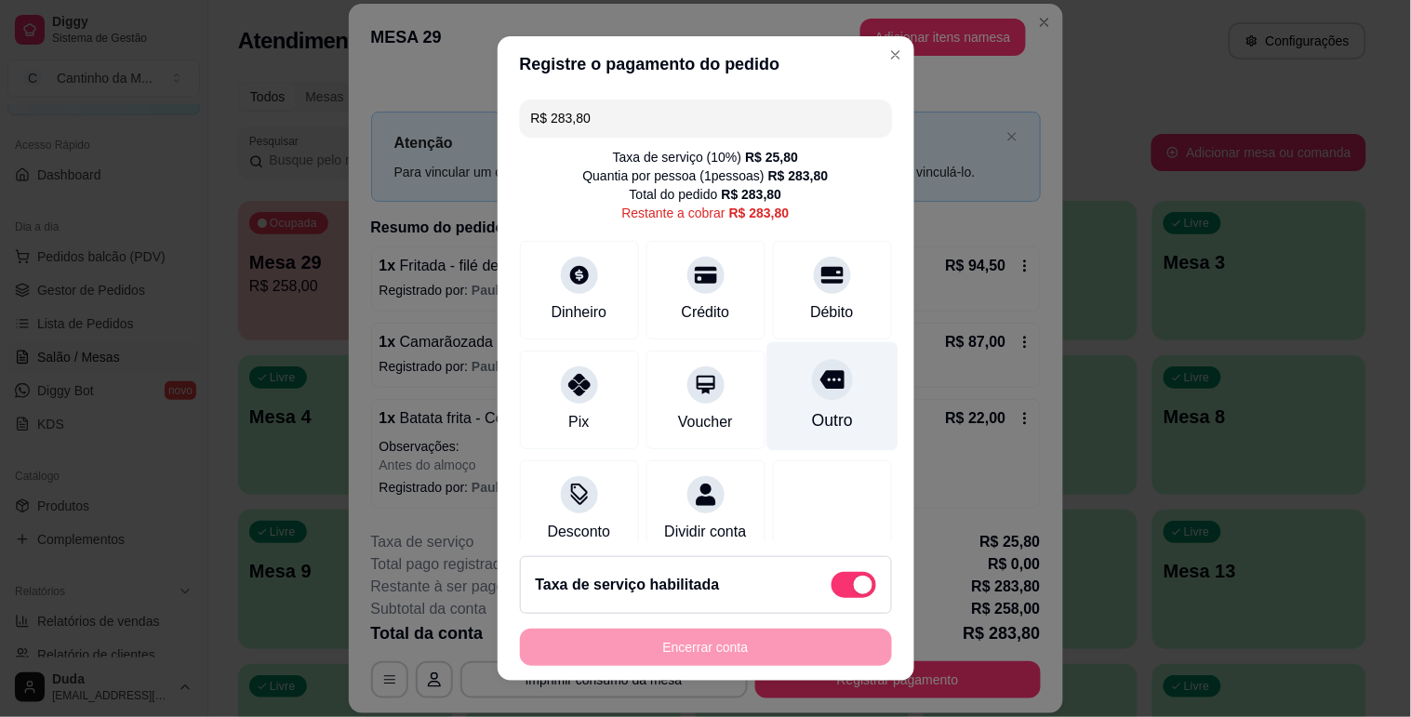
click at [812, 398] on div at bounding box center [832, 379] width 41 height 41
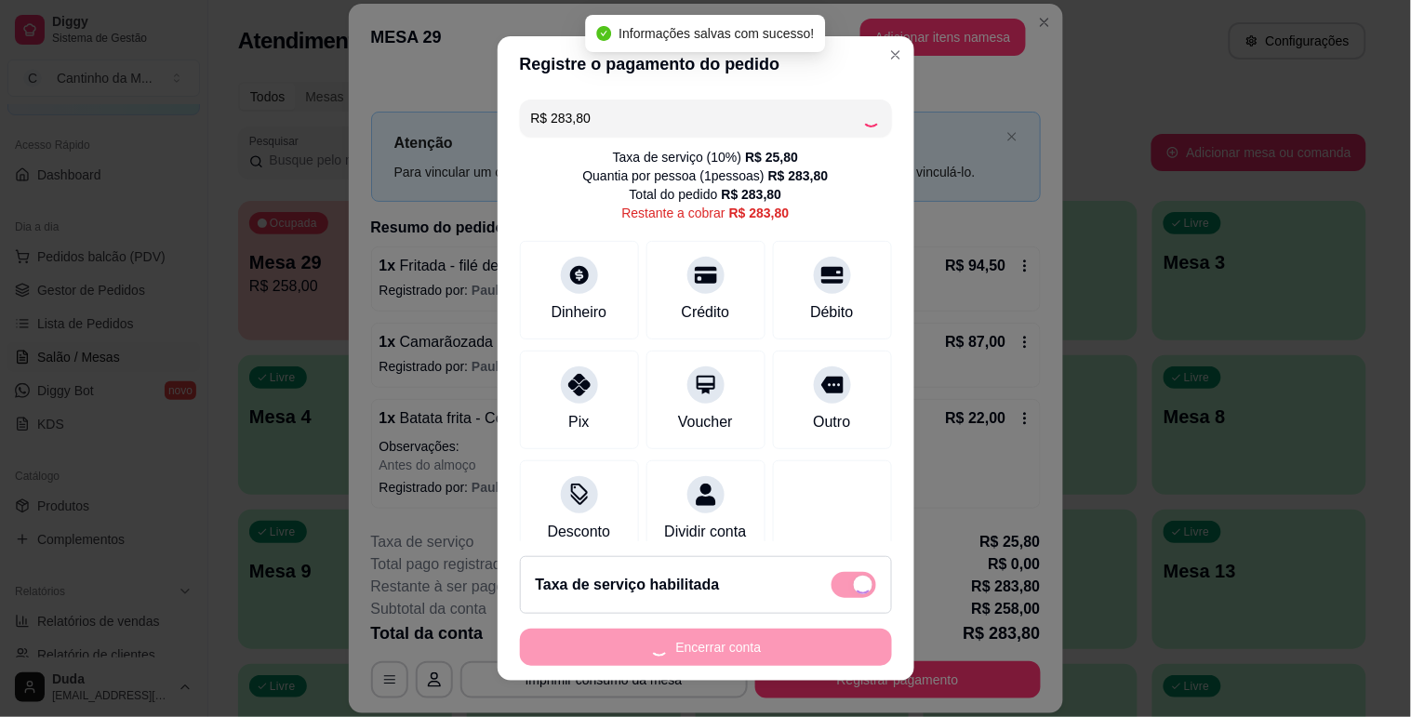
type input "R$ 0,00"
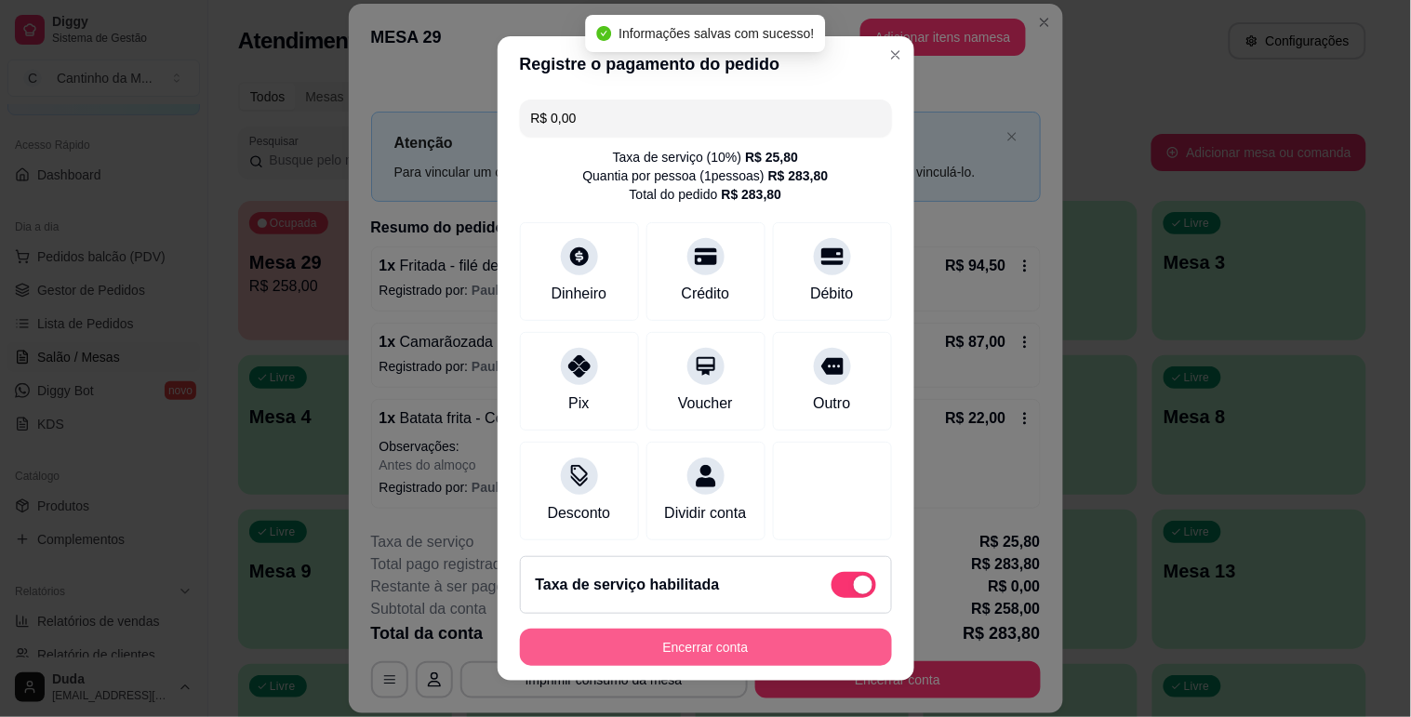
click at [788, 653] on button "Encerrar conta" at bounding box center [706, 647] width 372 height 37
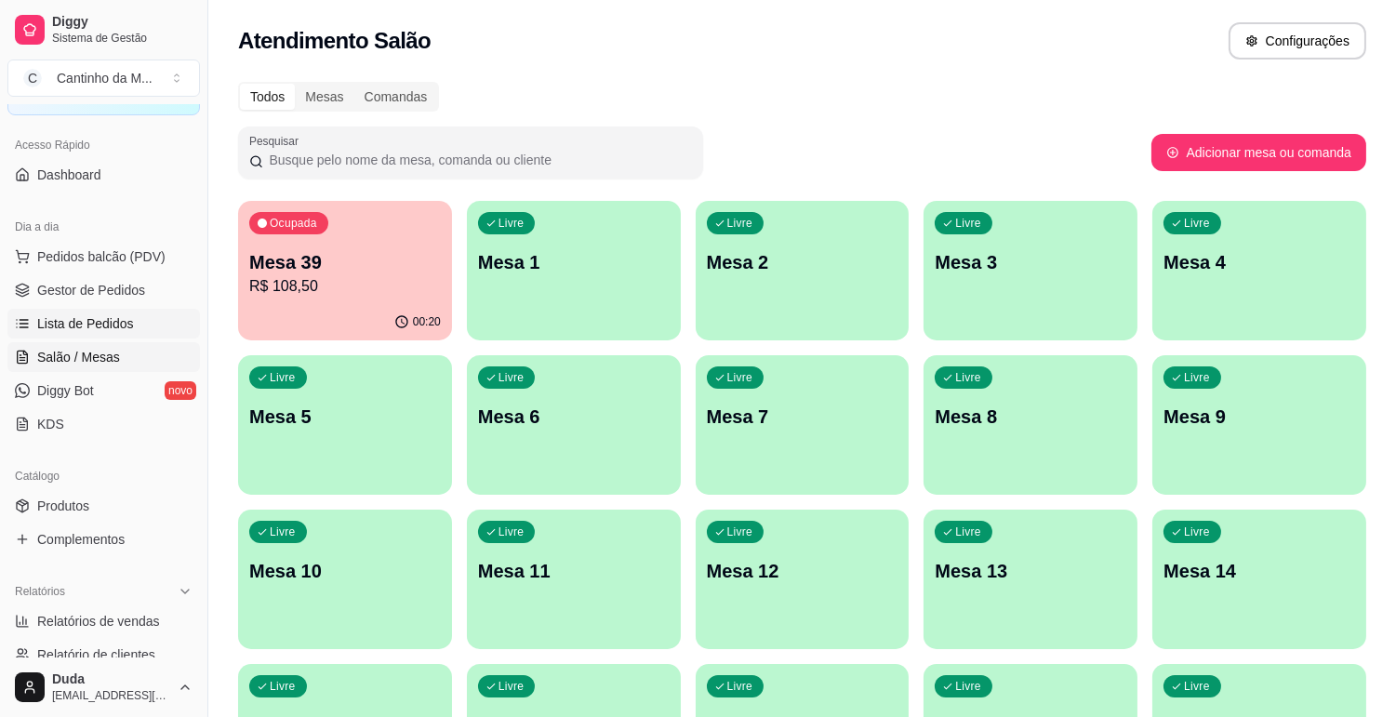
click at [106, 328] on span "Lista de Pedidos" at bounding box center [85, 323] width 97 height 19
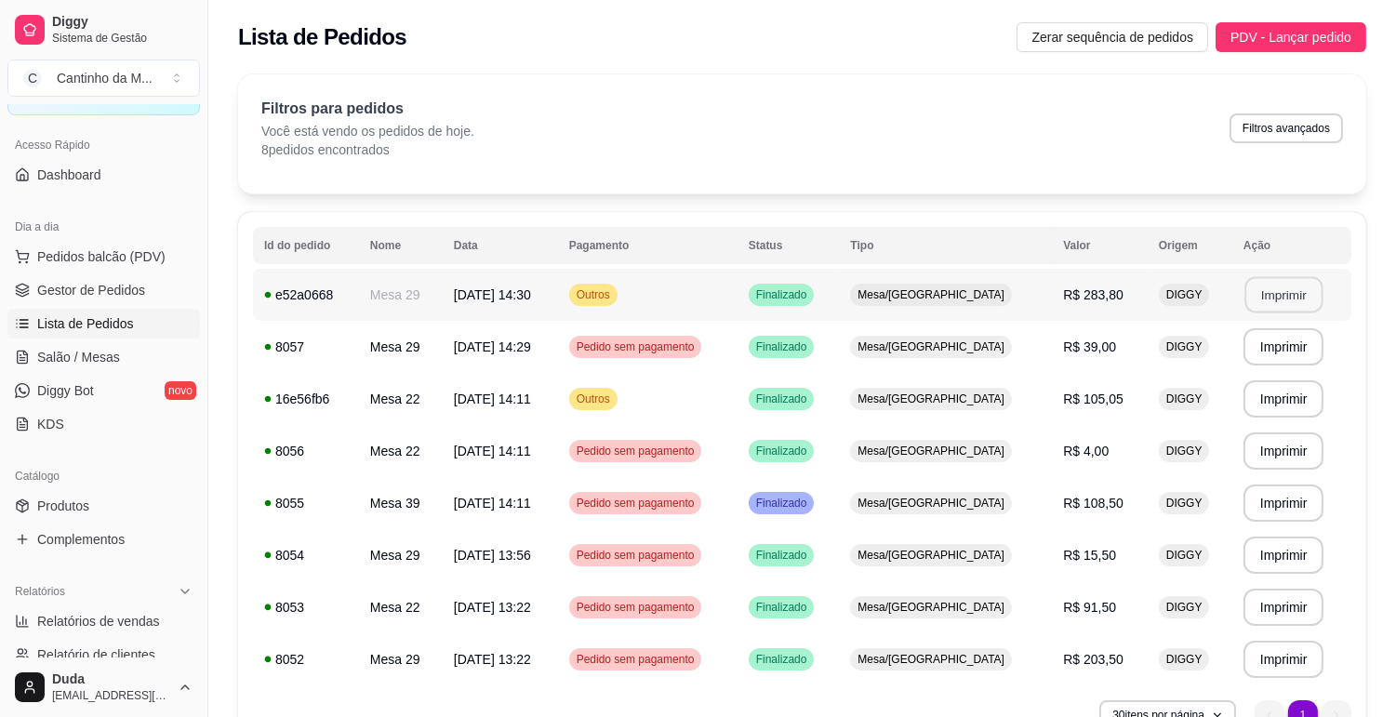
click at [1271, 295] on button "Imprimir" at bounding box center [1284, 295] width 78 height 36
click at [121, 288] on span "Gestor de Pedidos" at bounding box center [91, 290] width 108 height 19
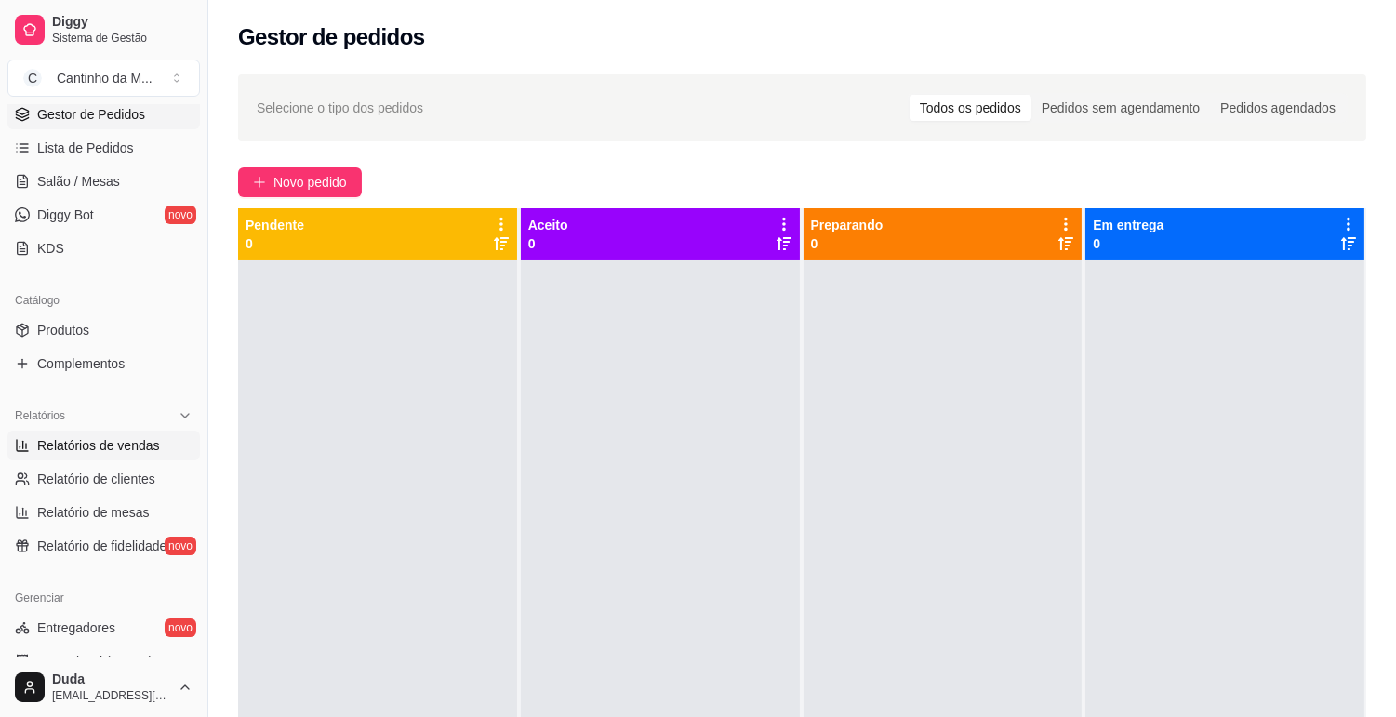
scroll to position [277, 0]
click at [96, 177] on span "Salão / Mesas" at bounding box center [78, 183] width 83 height 19
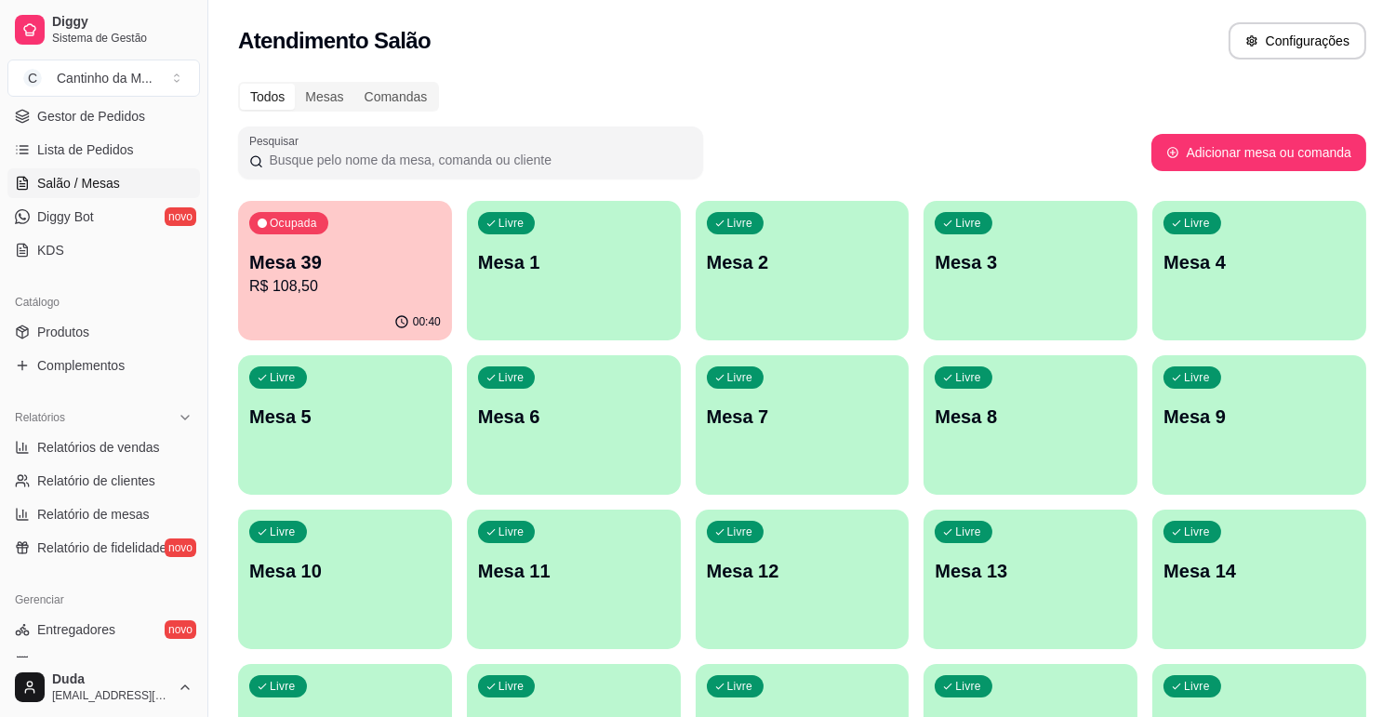
click at [348, 283] on p "R$ 108,50" at bounding box center [345, 286] width 192 height 22
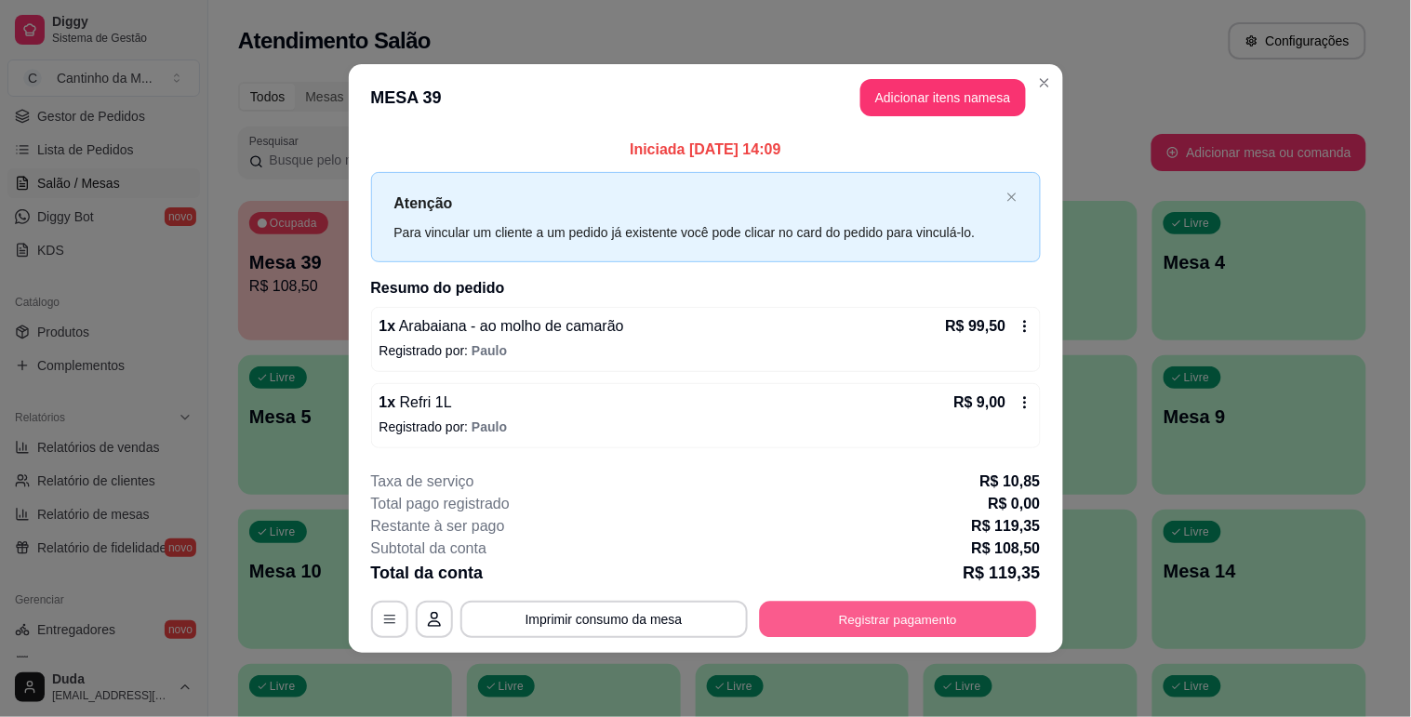
click at [894, 629] on button "Registrar pagamento" at bounding box center [897, 620] width 277 height 36
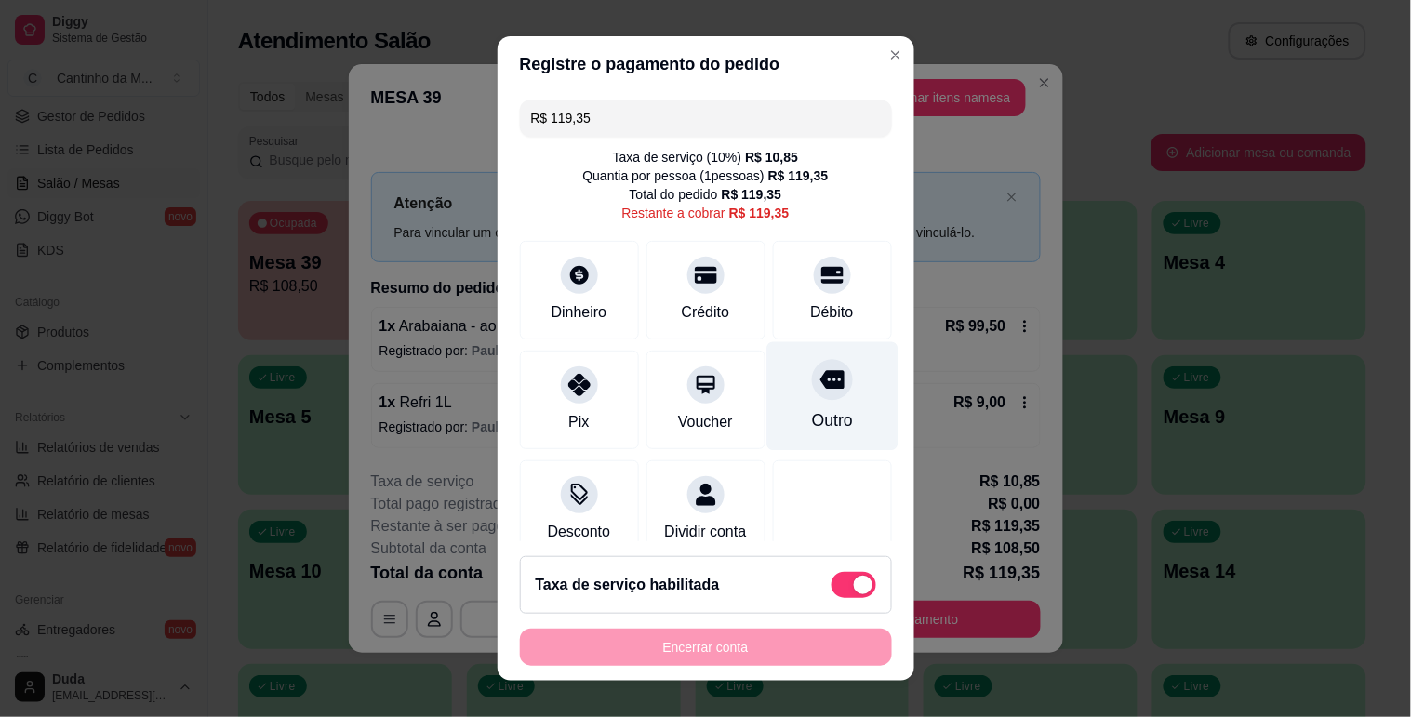
click at [820, 389] on icon at bounding box center [832, 379] width 24 height 24
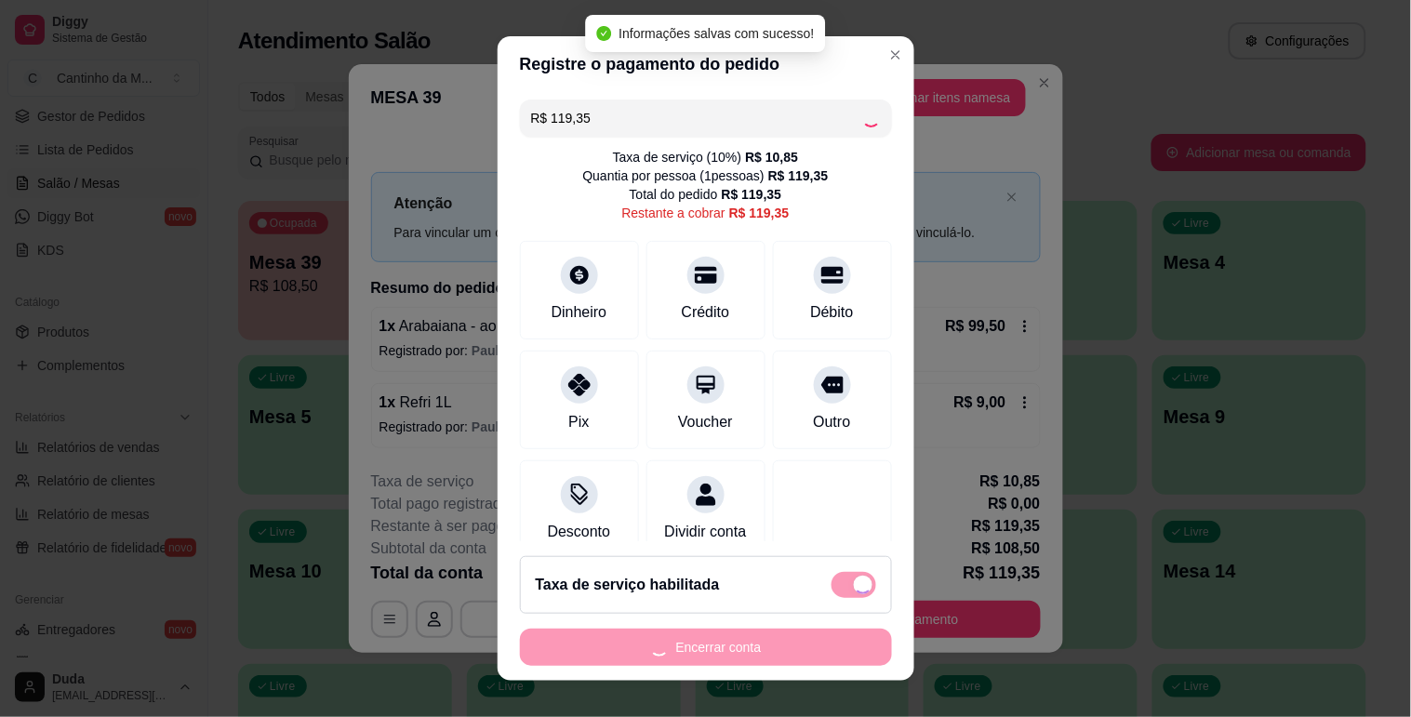
type input "R$ 0,00"
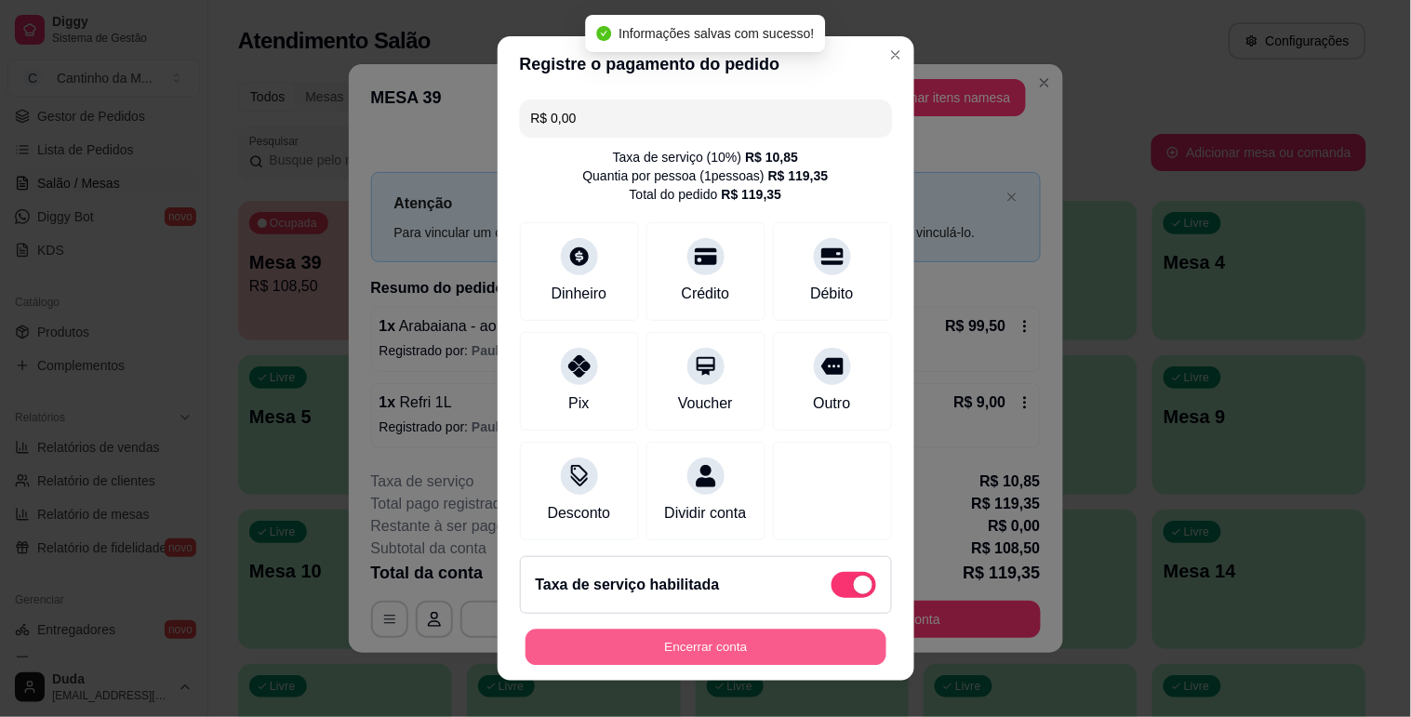
click at [748, 655] on button "Encerrar conta" at bounding box center [706, 648] width 361 height 36
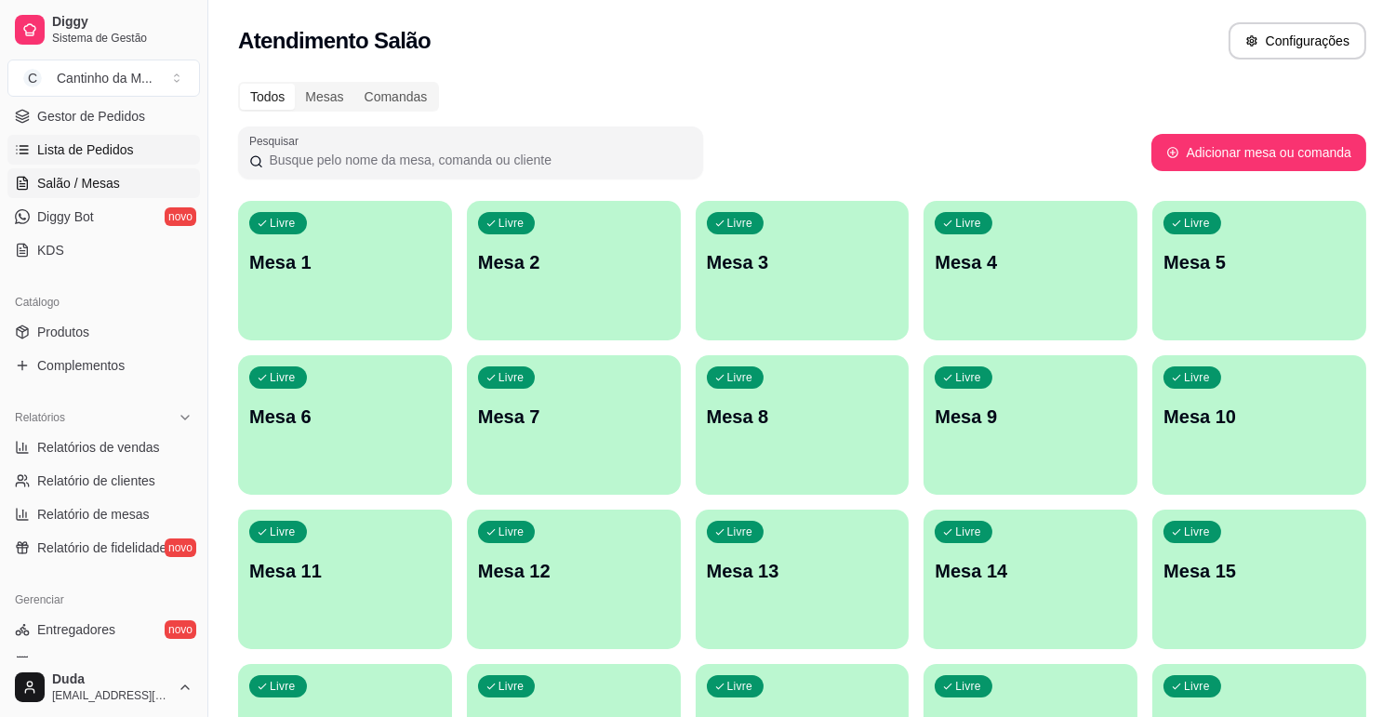
click at [91, 151] on span "Lista de Pedidos" at bounding box center [85, 149] width 97 height 19
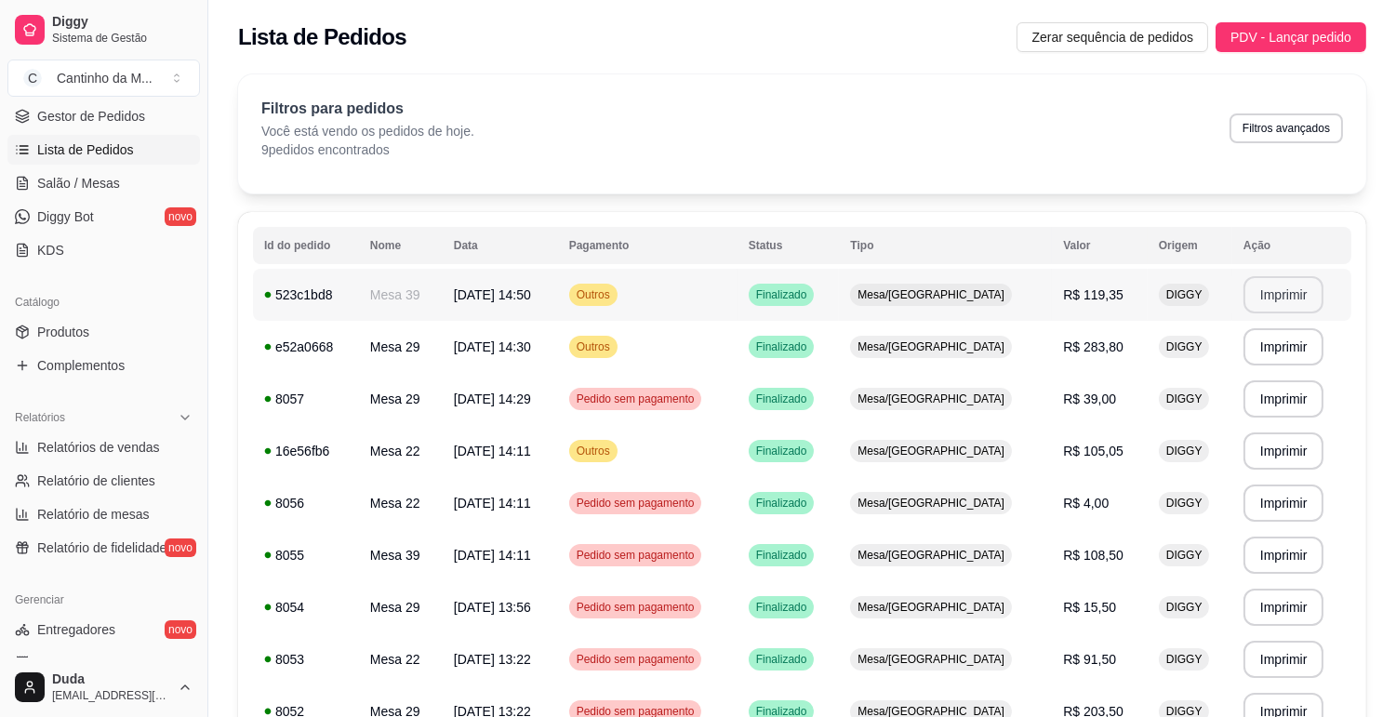
click at [1278, 290] on button "Imprimir" at bounding box center [1284, 294] width 81 height 37
click at [82, 128] on link "Gestor de Pedidos" at bounding box center [103, 116] width 193 height 30
